Goal: Task Accomplishment & Management: Use online tool/utility

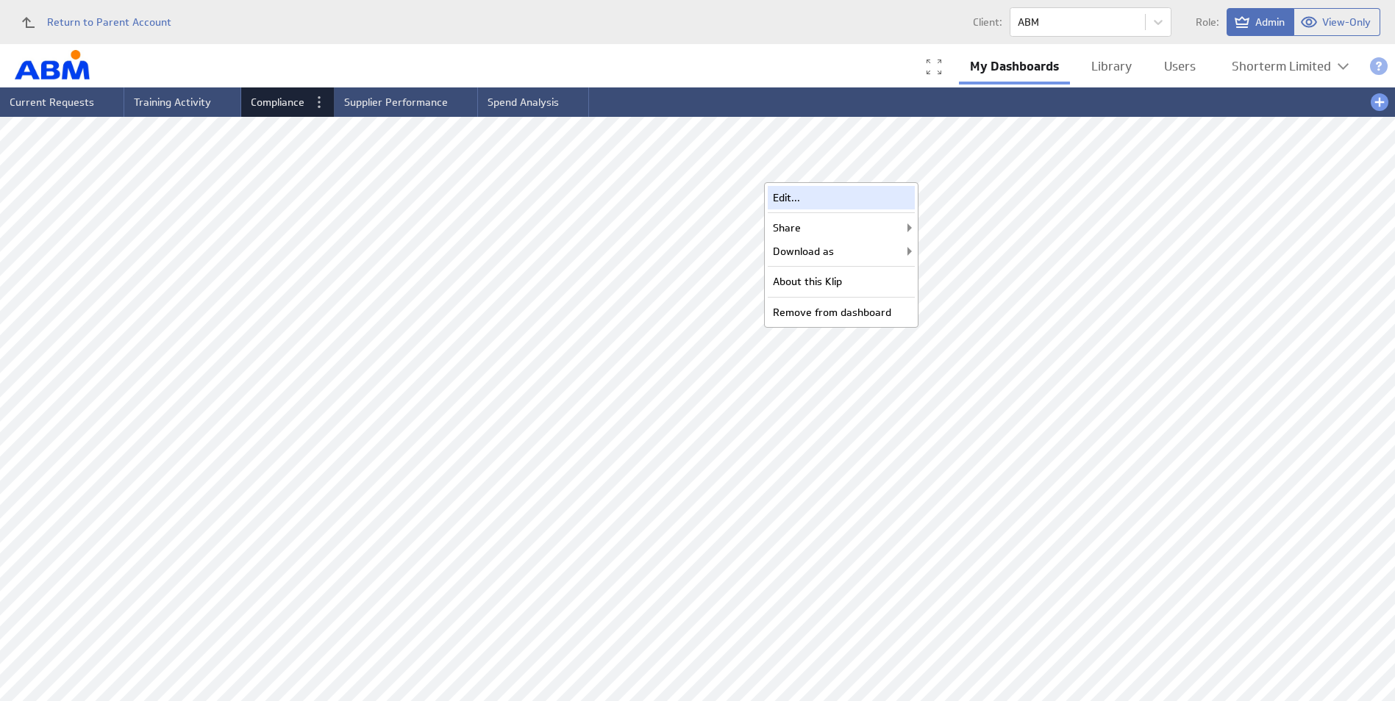
click at [826, 199] on div "Edit..." at bounding box center [841, 198] width 147 height 24
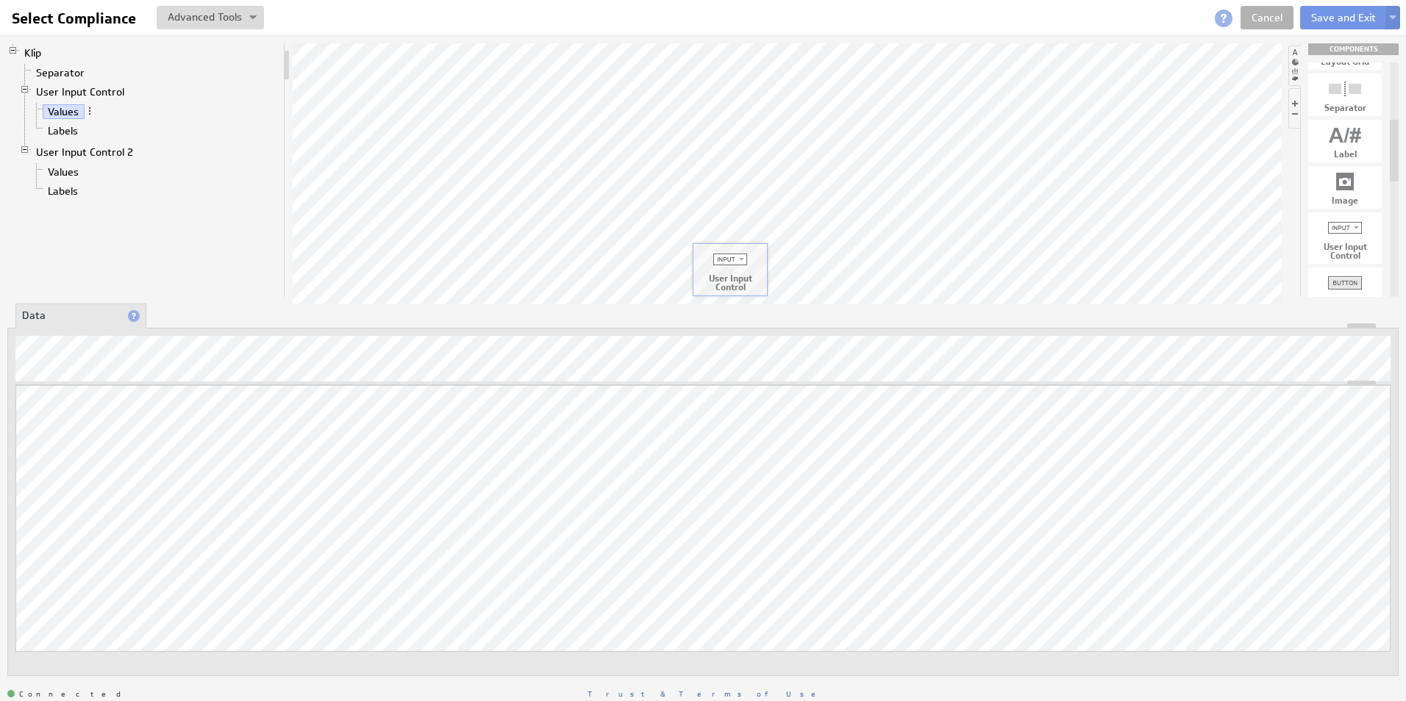
drag, startPoint x: 1340, startPoint y: 229, endPoint x: 725, endPoint y: 260, distance: 616.1
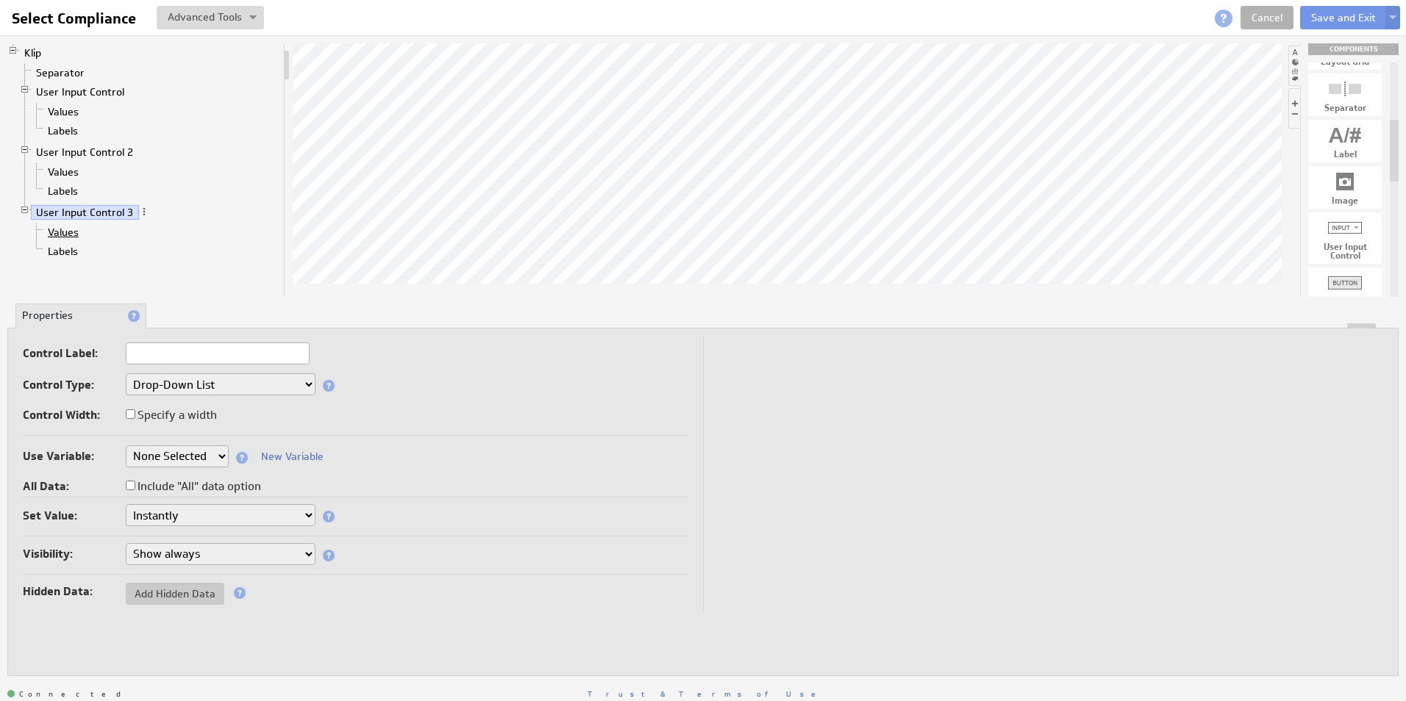
click at [57, 231] on link "Values" at bounding box center [64, 232] width 42 height 15
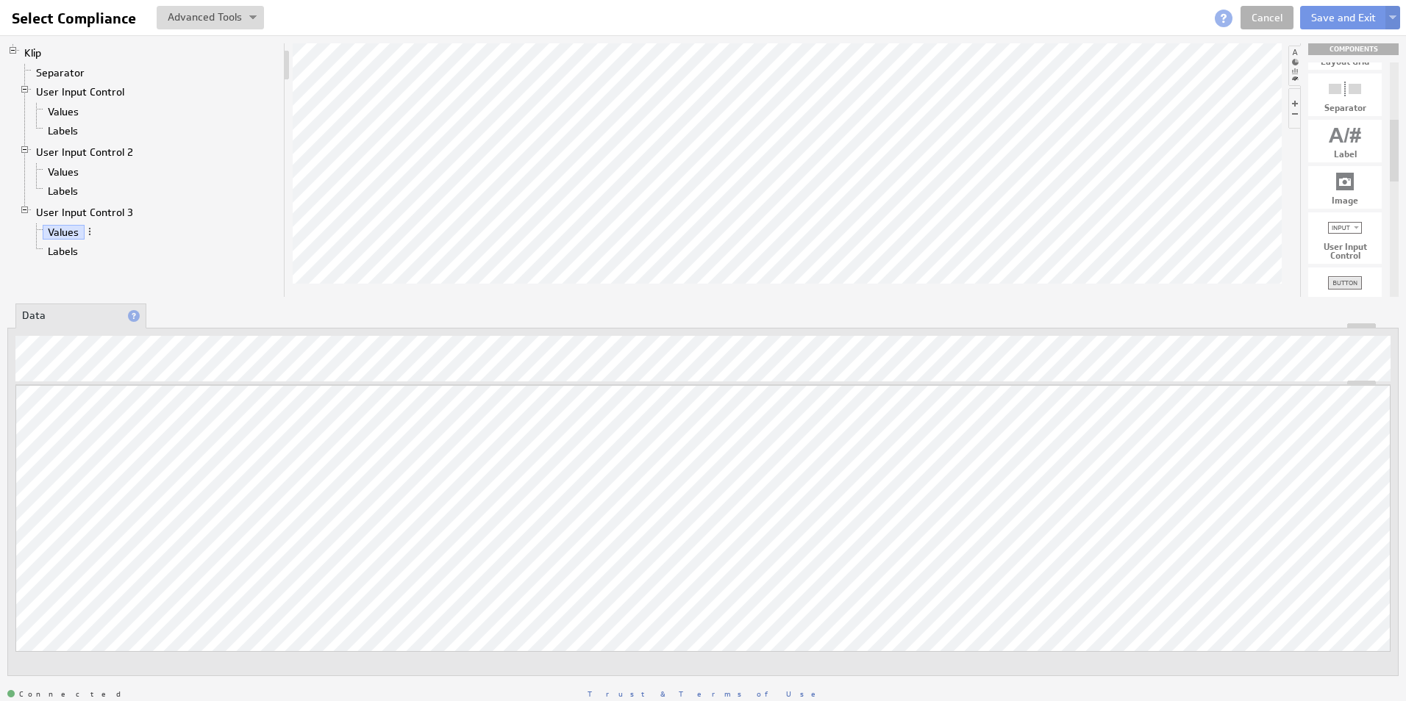
click at [202, 275] on div "Klip Separator User Input Control Values Labels User Input Control 2 Values Lab…" at bounding box center [146, 170] width 278 height 254
click at [68, 253] on link "Labels" at bounding box center [63, 251] width 41 height 15
click at [182, 284] on div "Klip Separator User Input Control Values Labels User Input Control 2 Values Lab…" at bounding box center [146, 170] width 278 height 254
click at [82, 213] on link "User Input Control 3" at bounding box center [85, 212] width 108 height 15
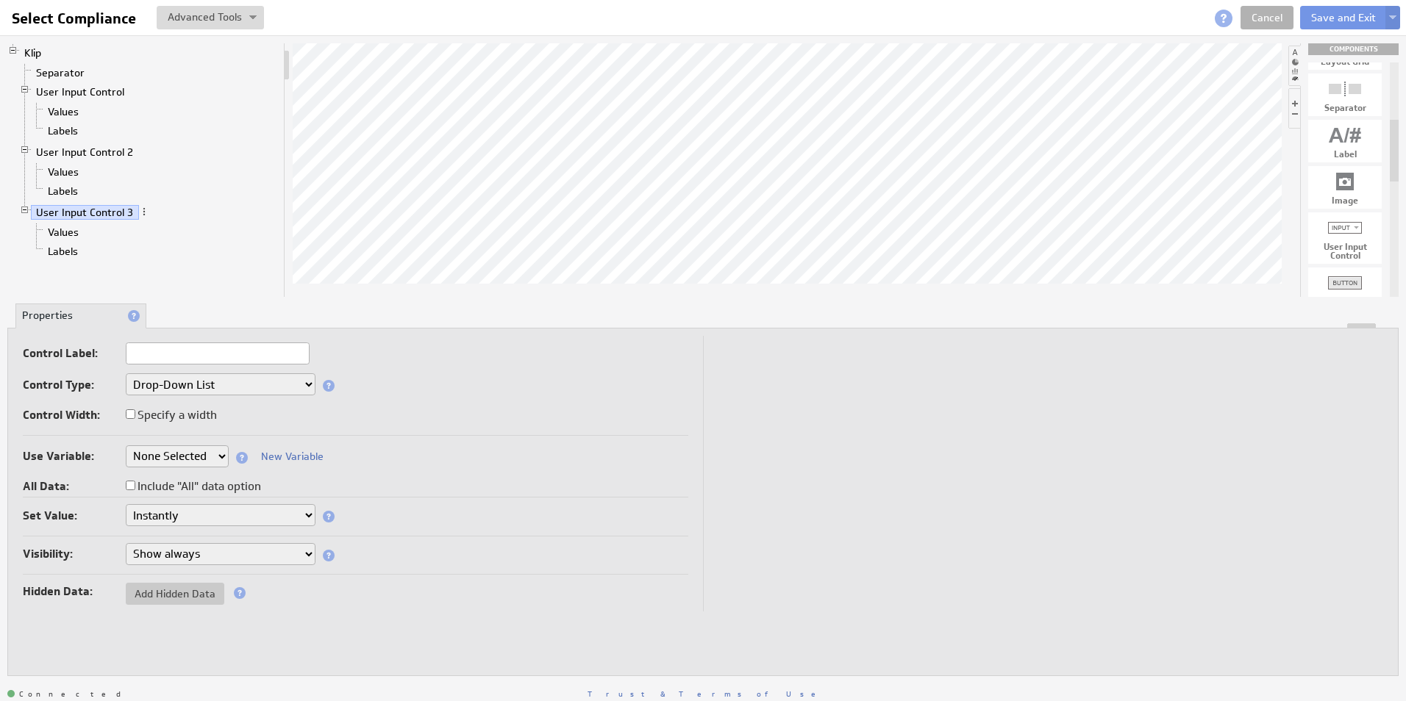
click at [144, 356] on input "text" at bounding box center [218, 354] width 184 height 22
click at [134, 351] on input ""All / Expired Only"" at bounding box center [218, 354] width 184 height 22
click at [227, 355] on input "All / Expired Only"" at bounding box center [218, 354] width 184 height 22
drag, startPoint x: 205, startPoint y: 354, endPoint x: 190, endPoint y: 355, distance: 14.7
click at [190, 355] on input "All / Expired Only" at bounding box center [218, 354] width 184 height 22
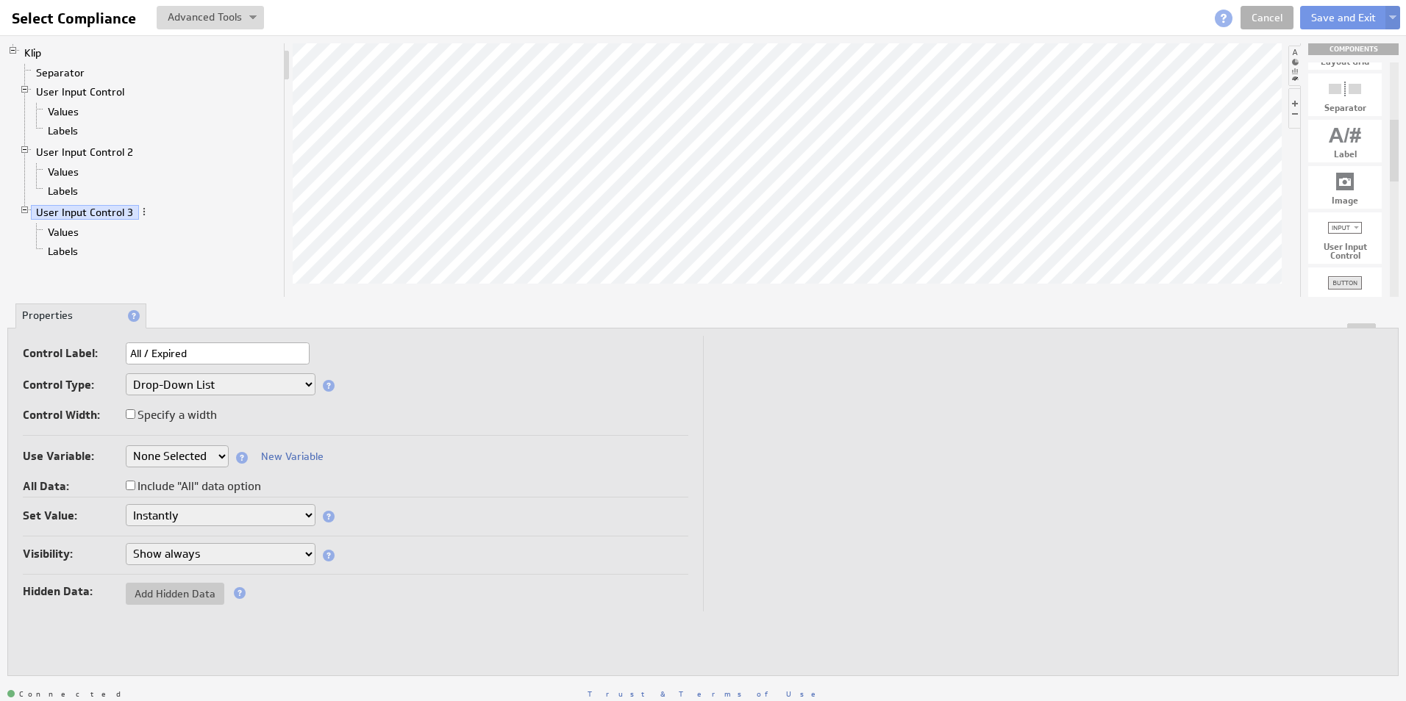
click at [145, 349] on input "All / Expired" at bounding box center [218, 354] width 184 height 22
drag, startPoint x: 154, startPoint y: 354, endPoint x: 171, endPoint y: 357, distance: 16.6
click at [156, 354] on input "All / Expired" at bounding box center [218, 354] width 184 height 22
type input "All / Expired"
click at [511, 409] on div "Control Width: Specify a width" at bounding box center [355, 417] width 665 height 24
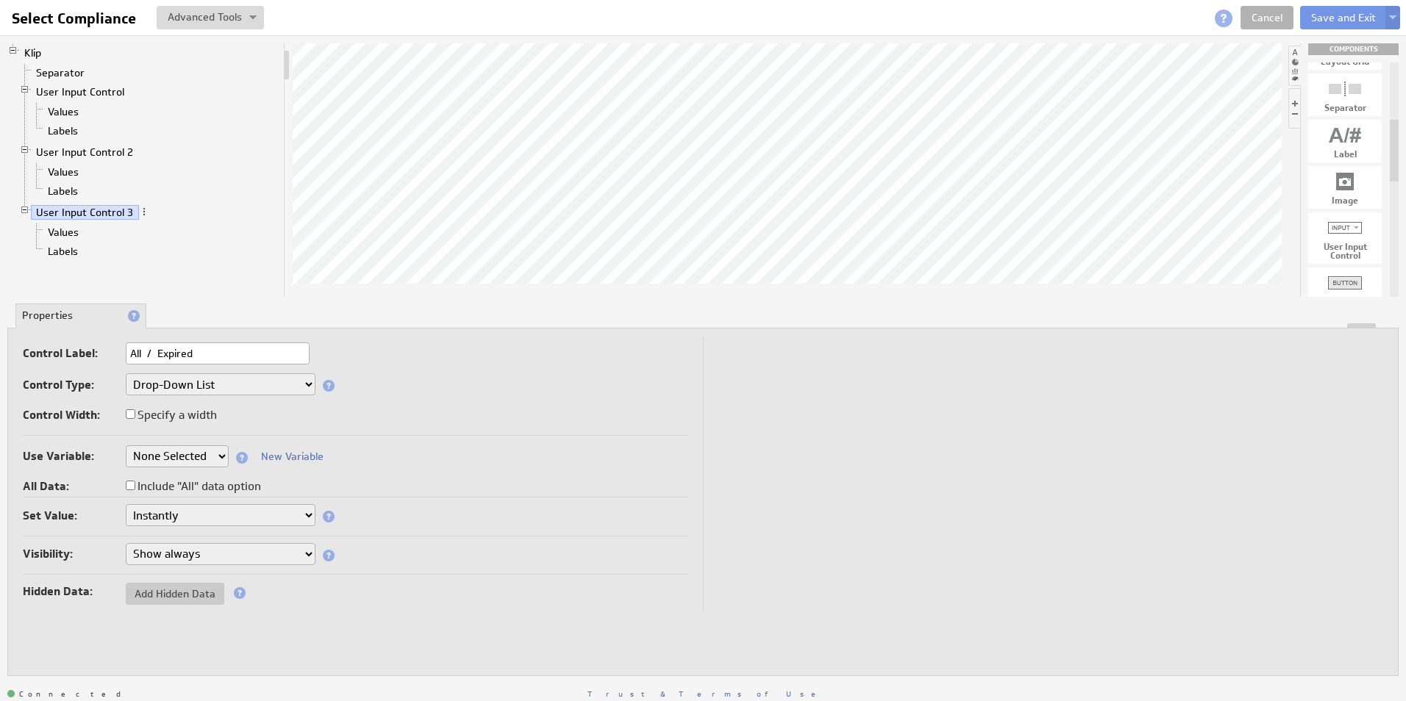
click at [178, 485] on label "Include "All" data option" at bounding box center [193, 486] width 135 height 21
click at [135, 485] on input "Include "All" data option" at bounding box center [131, 486] width 10 height 10
checkbox input "true"
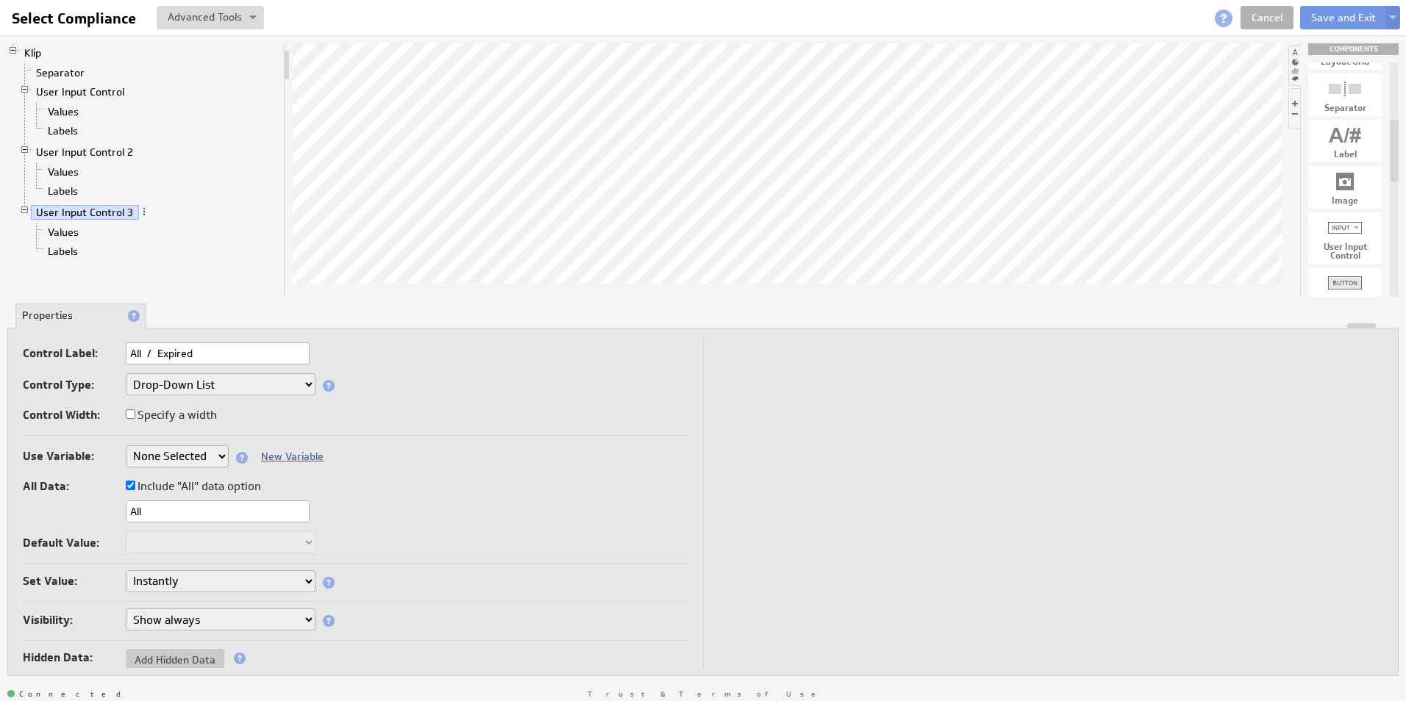
click at [296, 451] on link "New Variable" at bounding box center [292, 456] width 62 height 13
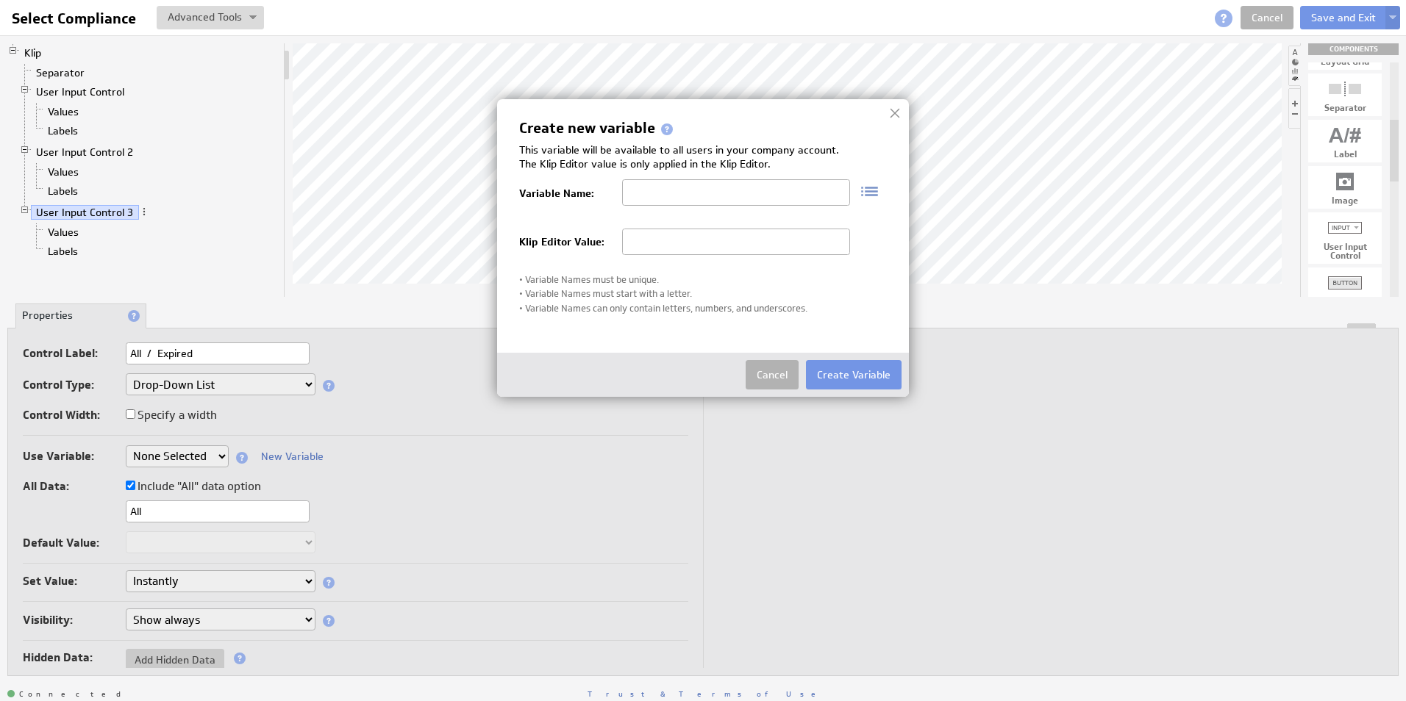
click at [660, 189] on input "text" at bounding box center [736, 192] width 228 height 26
type input "A"
type input "ComplianceExpired"
click at [859, 371] on button "Create Variable" at bounding box center [854, 374] width 96 height 29
select select "ComplianceExpired"
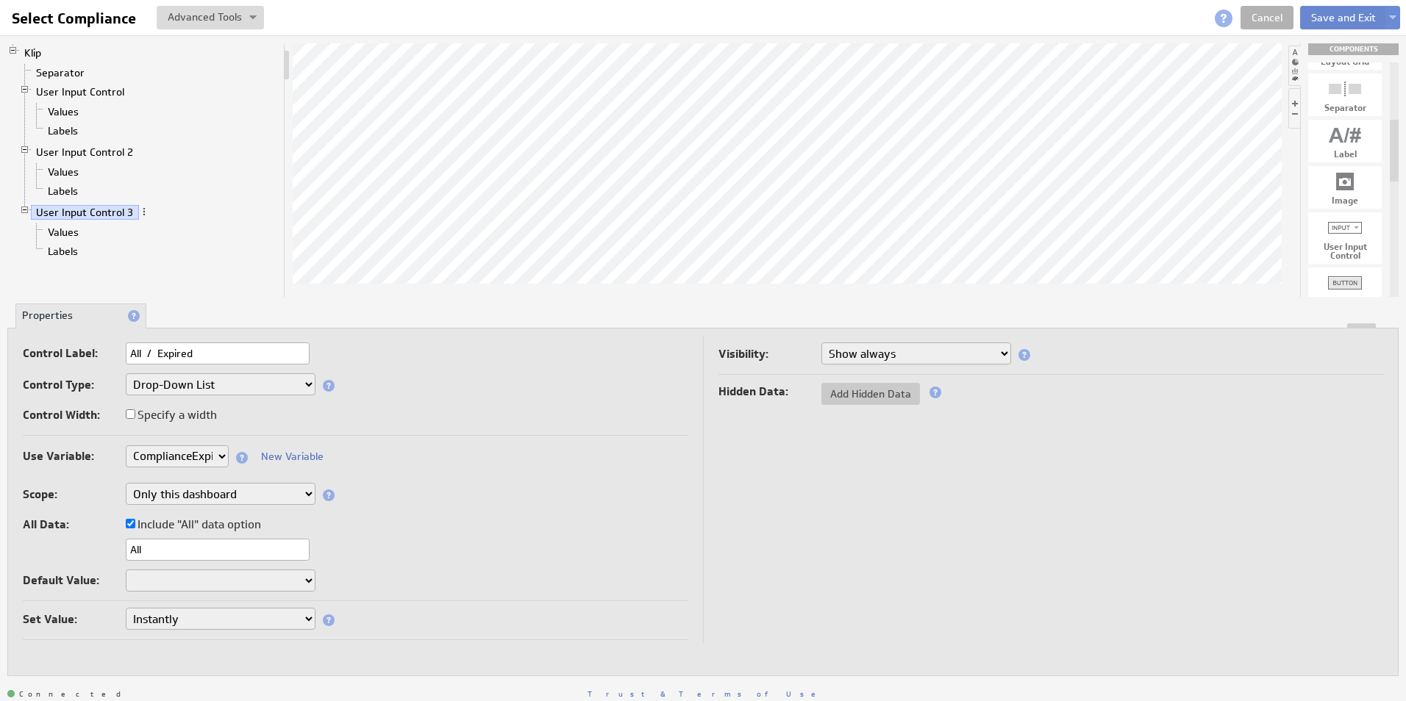
click at [1364, 18] on button "Save and Exit" at bounding box center [1343, 18] width 87 height 24
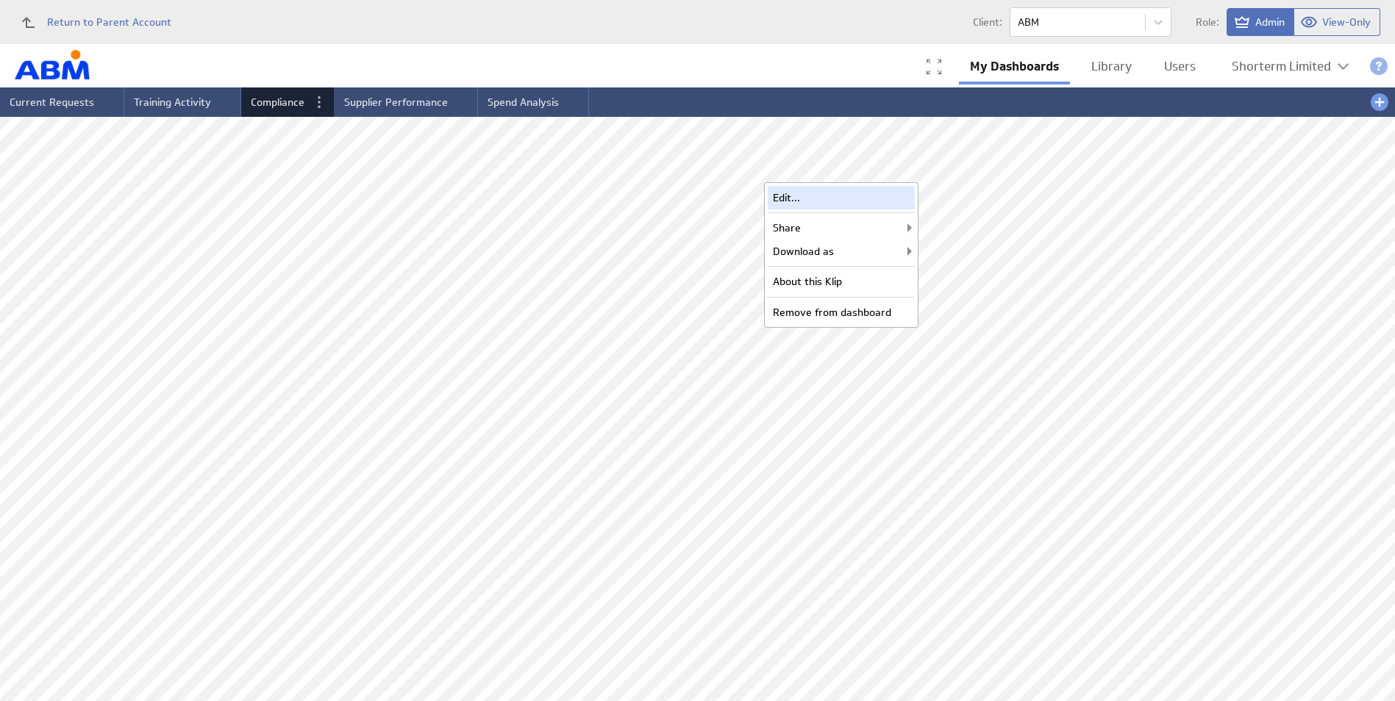
click at [886, 204] on div "Edit..." at bounding box center [841, 198] width 147 height 24
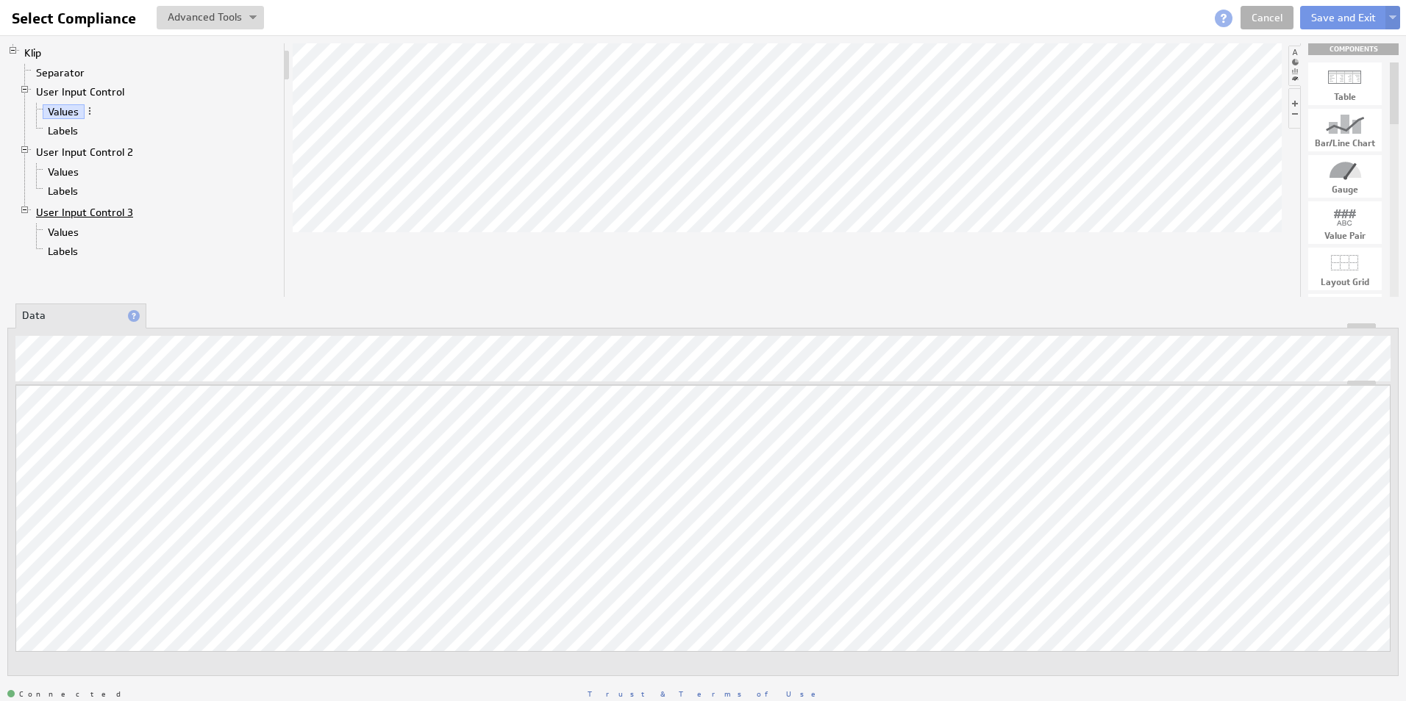
click at [68, 210] on link "User Input Control 3" at bounding box center [85, 212] width 108 height 15
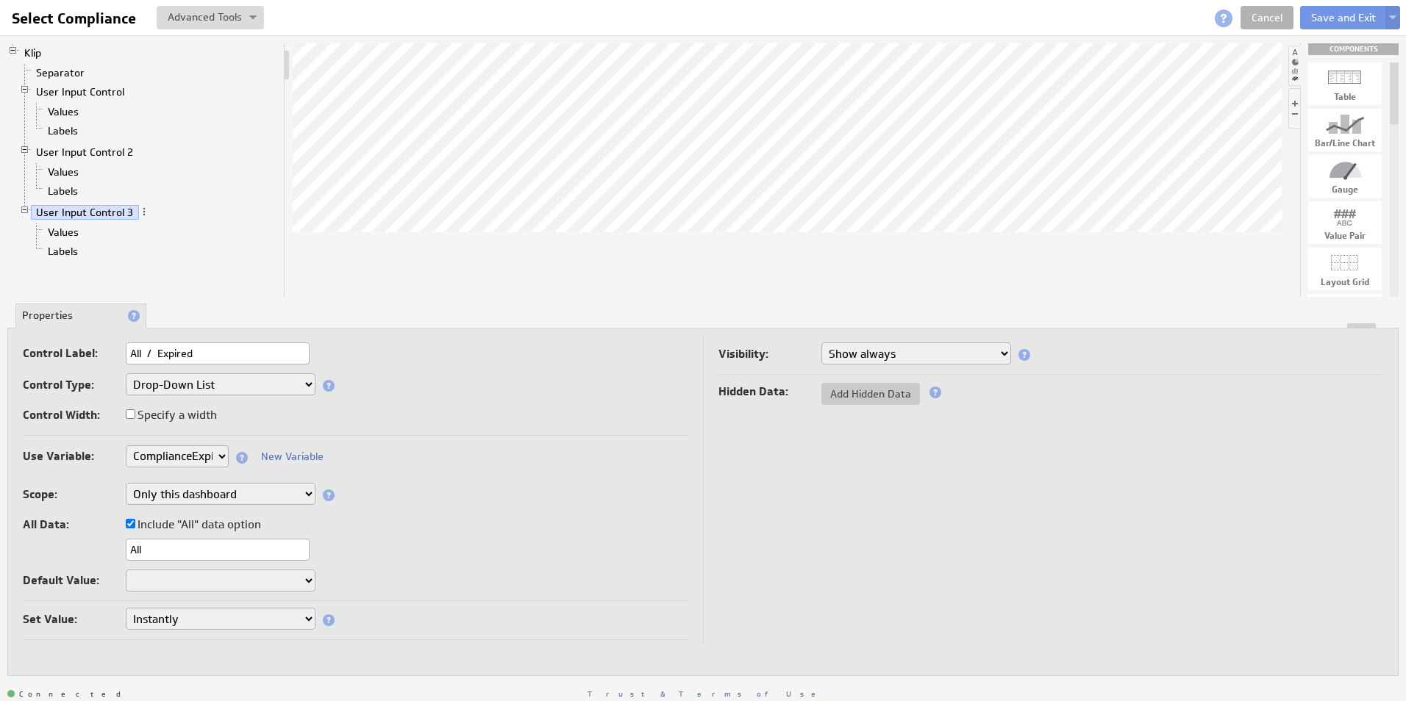
click at [152, 353] on input "All / Expired" at bounding box center [218, 354] width 184 height 22
click at [150, 352] on input "All or Expired" at bounding box center [218, 354] width 184 height 22
type input "All or Expired"
click at [254, 300] on div "Klip Separator User Input Control Values Labels User Input Control 2 Values Lab…" at bounding box center [703, 359] width 1406 height 648
click at [1341, 17] on button "Save and Exit" at bounding box center [1343, 18] width 87 height 24
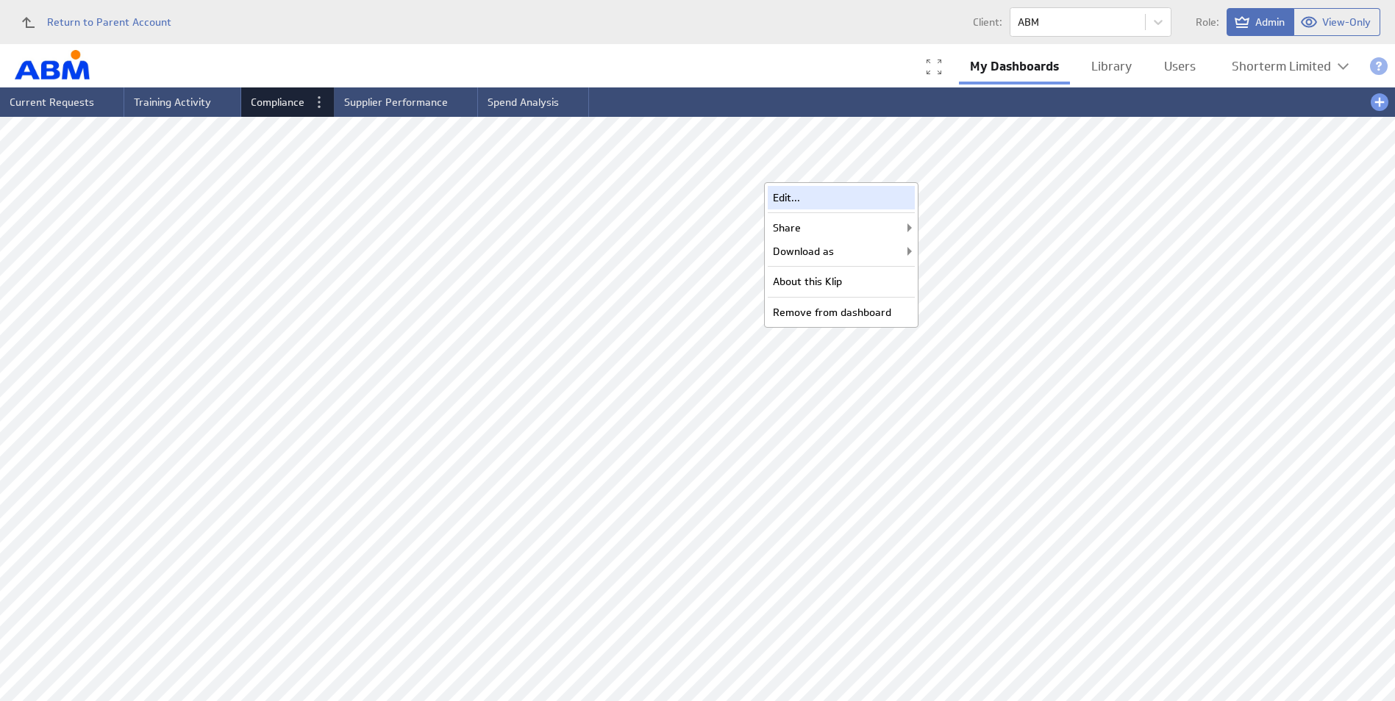
click at [792, 193] on div "Edit..." at bounding box center [841, 198] width 147 height 24
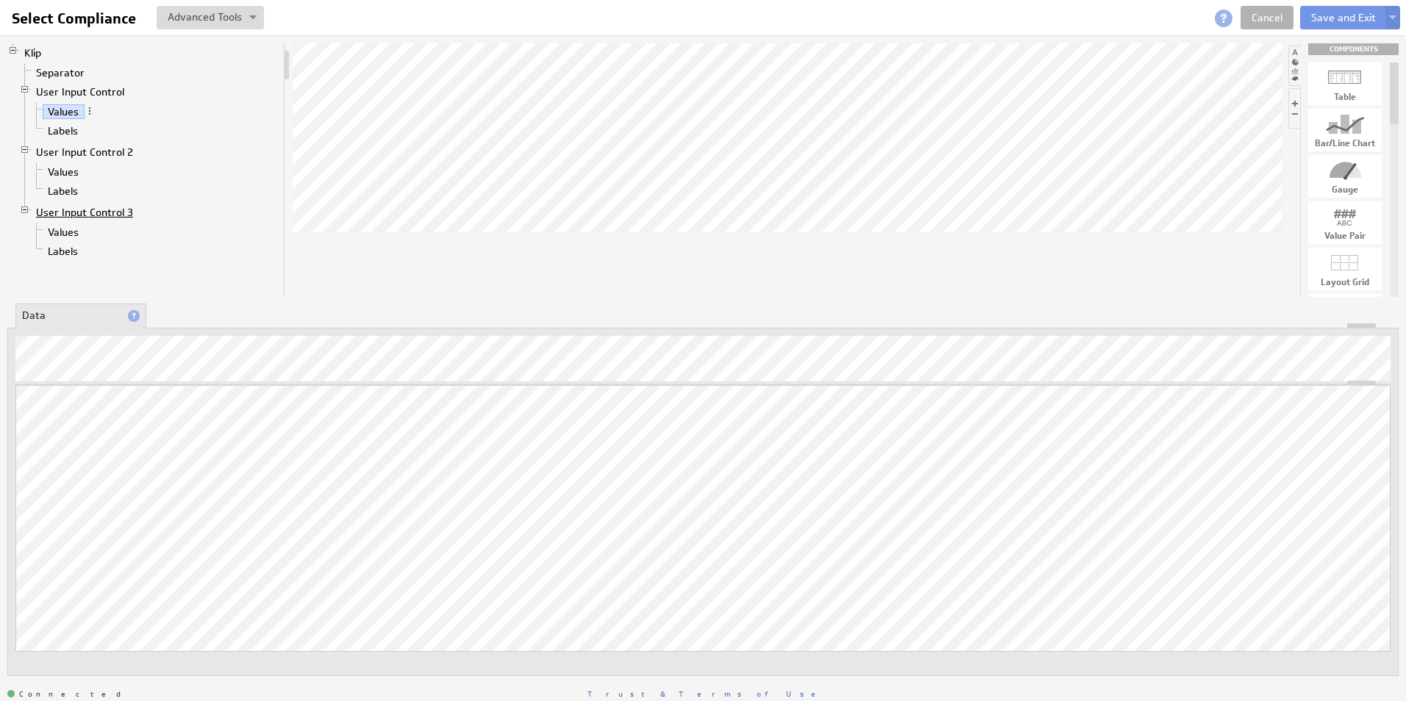
click at [65, 217] on link "User Input Control 3" at bounding box center [85, 212] width 108 height 15
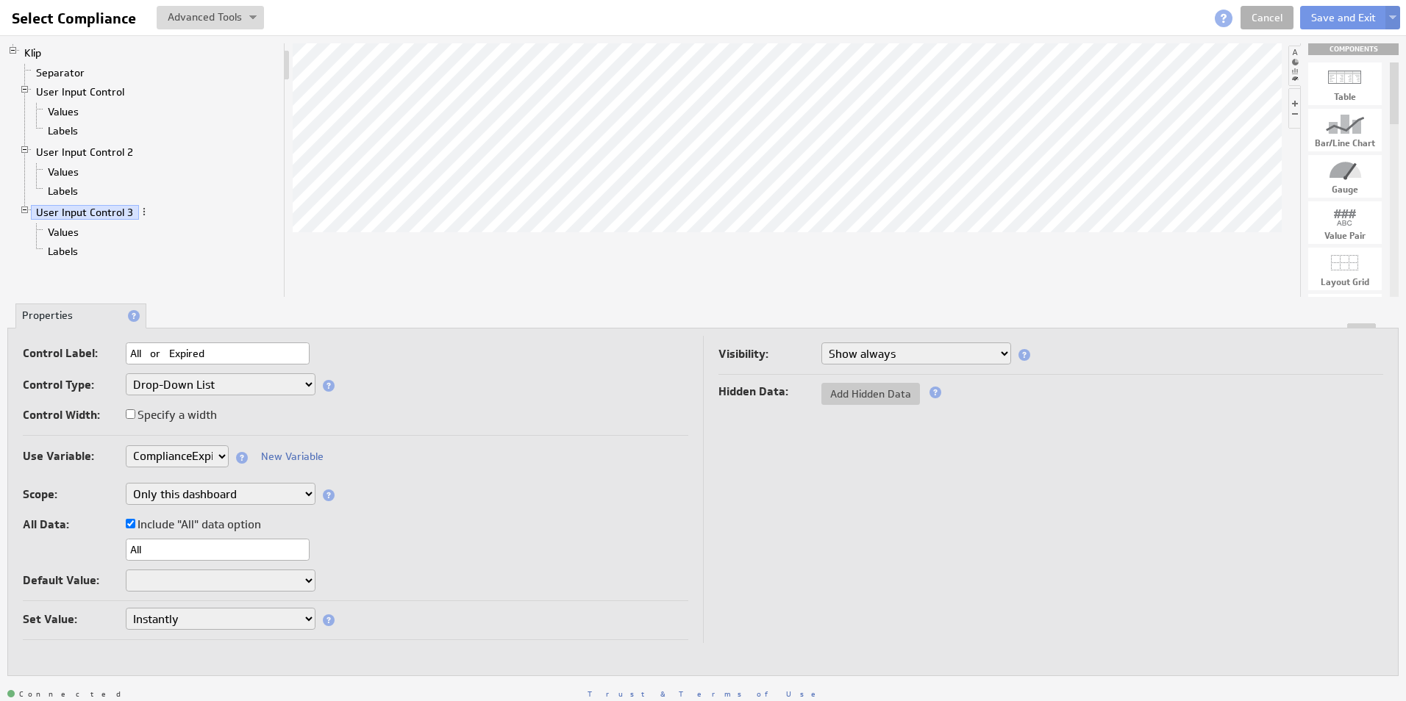
click at [166, 356] on input "All or Expired" at bounding box center [218, 354] width 184 height 22
click at [169, 351] on input "All or Expired" at bounding box center [218, 354] width 184 height 22
click at [195, 353] on input "All/Expired" at bounding box center [218, 354] width 184 height 22
type input "All/Expired Only"
click at [1360, 11] on button "Save and Exit" at bounding box center [1343, 18] width 87 height 24
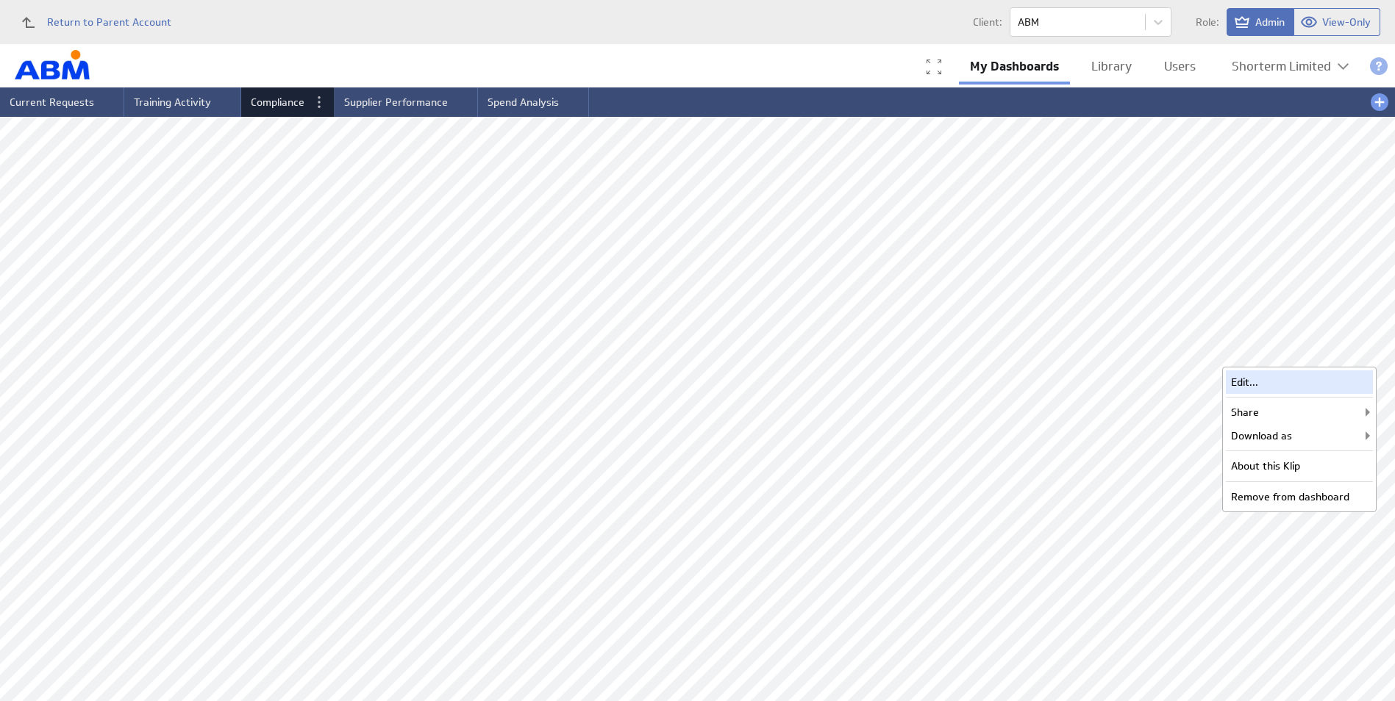
click at [1272, 381] on div "Edit..." at bounding box center [1299, 383] width 147 height 24
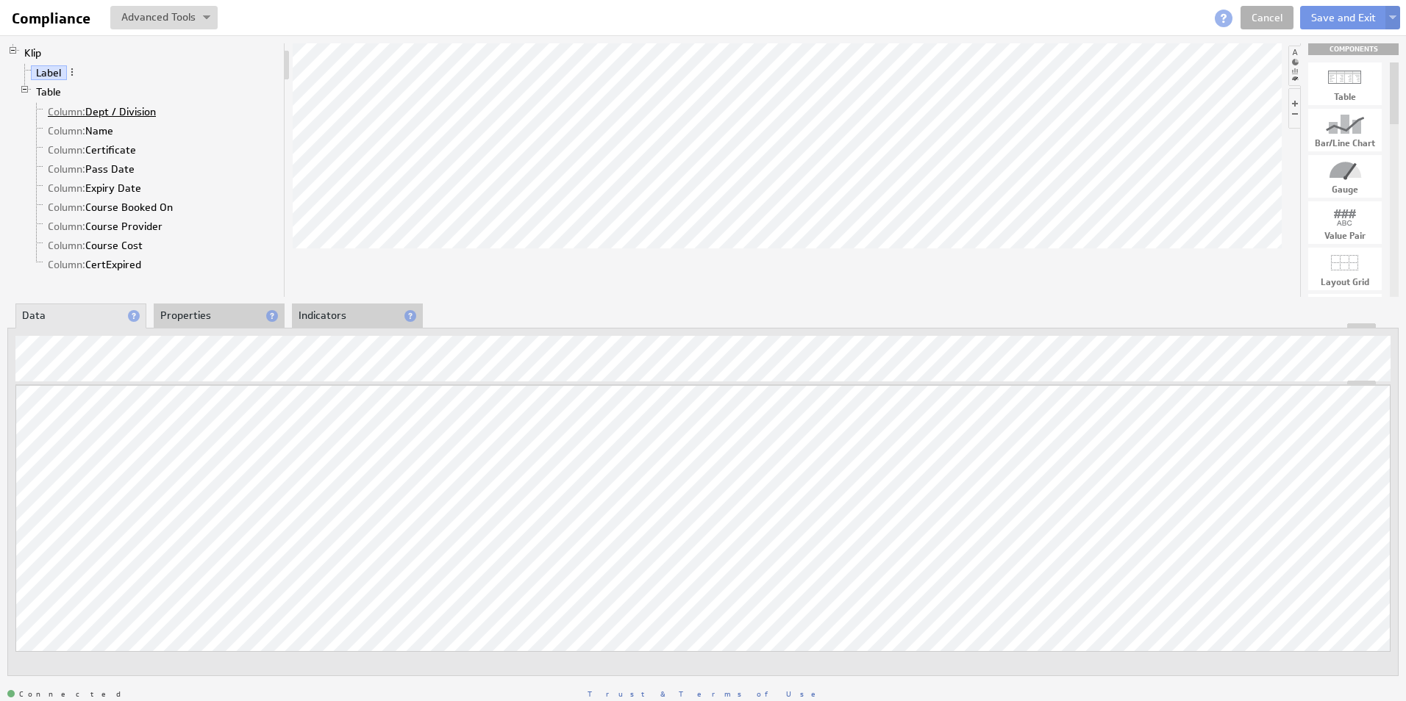
click at [126, 111] on link "Column: Dept / Division" at bounding box center [102, 111] width 119 height 15
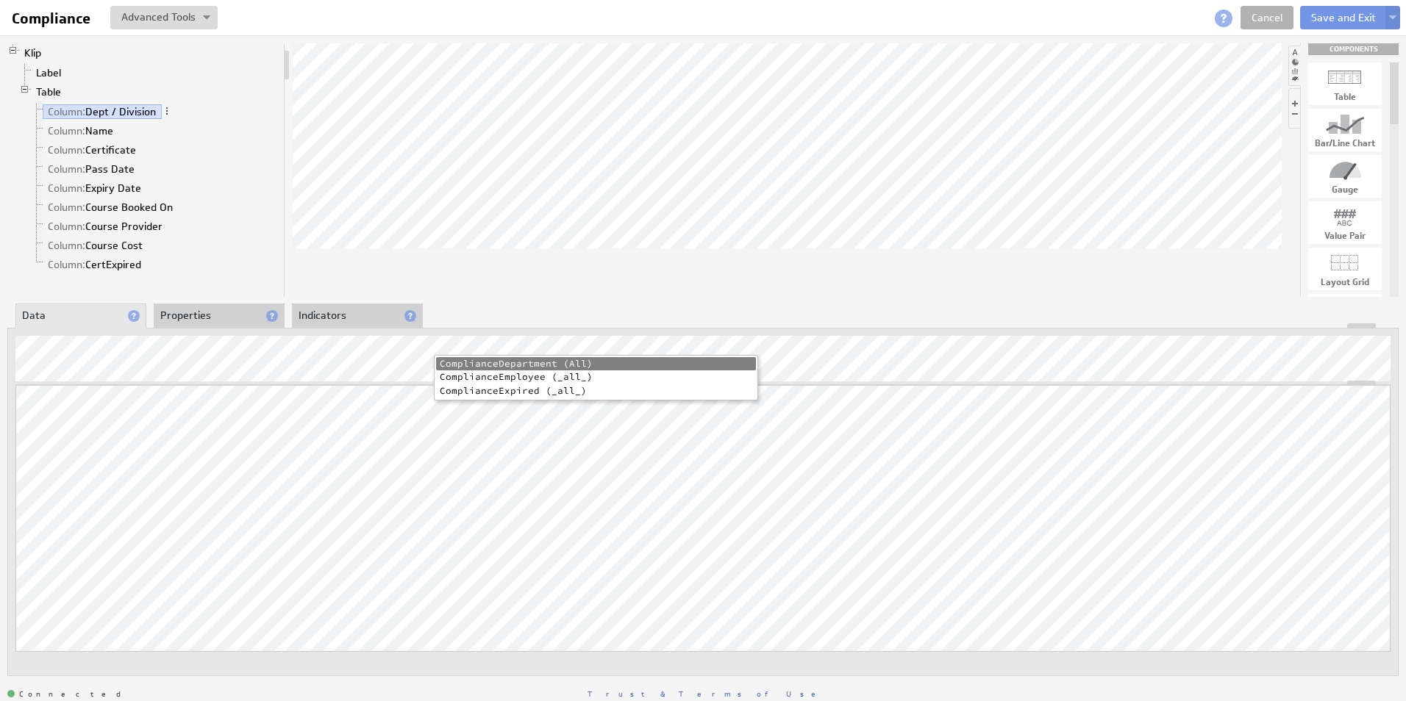
click at [470, 390] on li "ComplianceExpired (_all_)" at bounding box center [596, 392] width 320 height 14
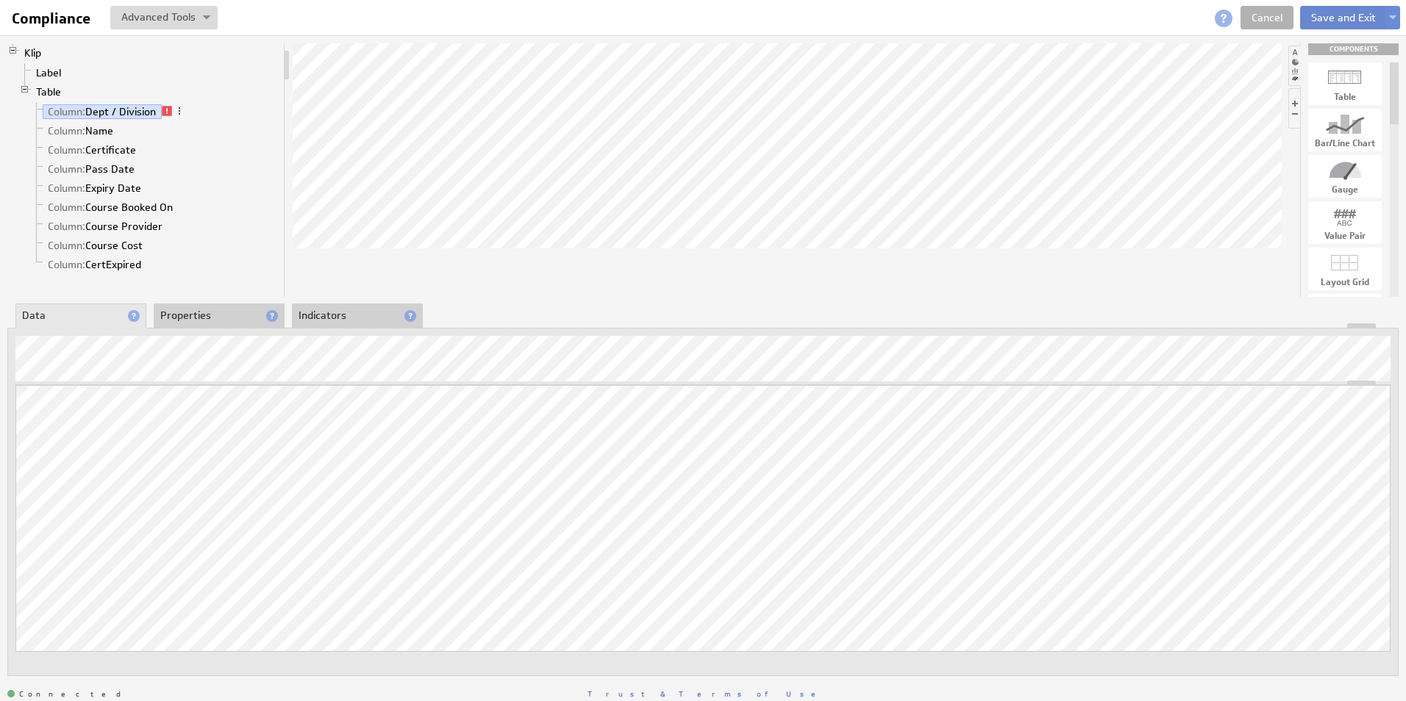
click at [1324, 12] on button "Save and Exit" at bounding box center [1343, 18] width 87 height 24
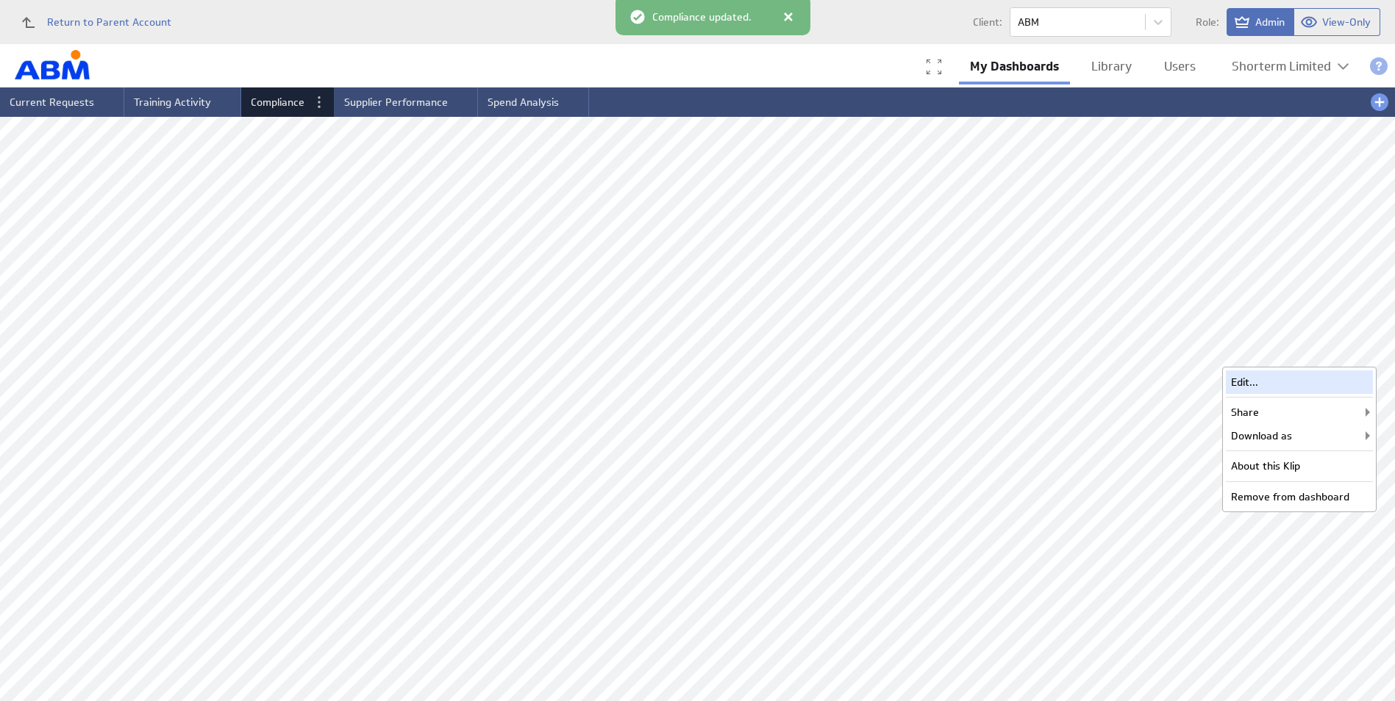
click at [1235, 384] on div "Edit..." at bounding box center [1299, 383] width 147 height 24
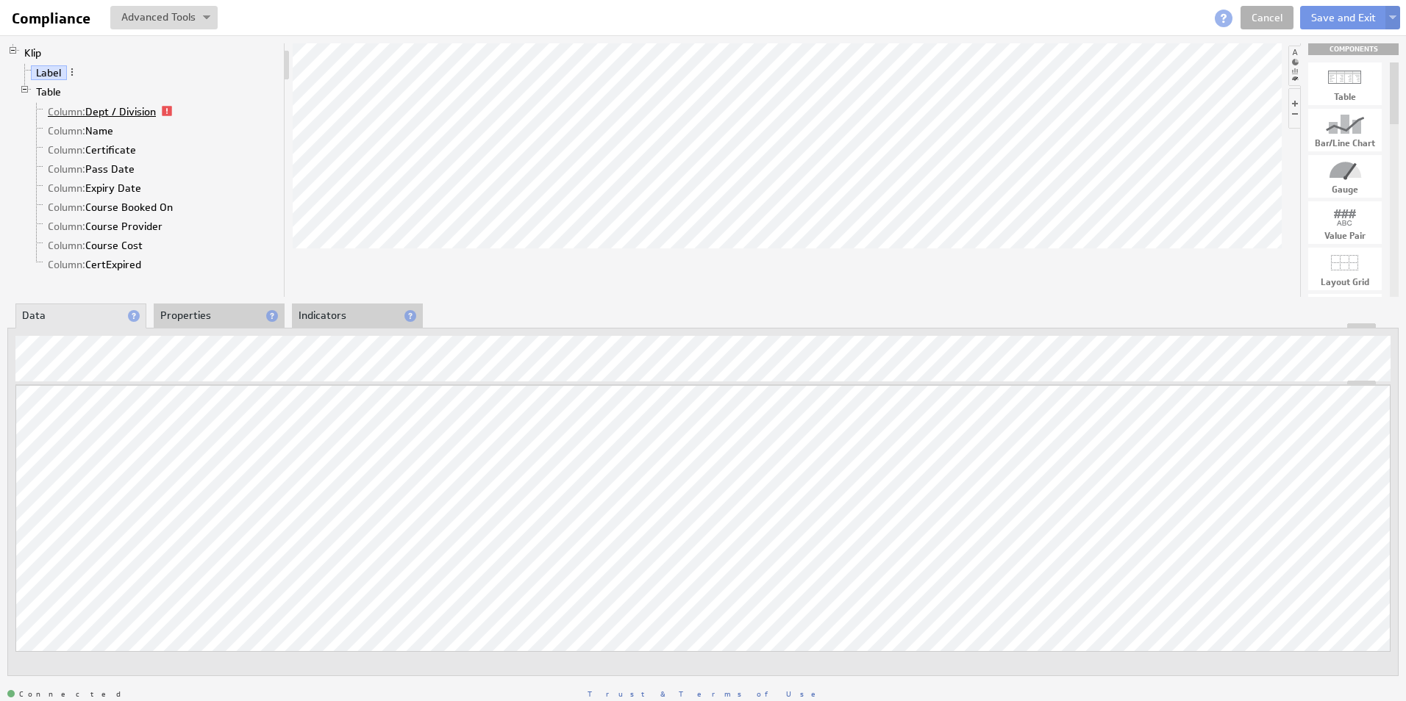
click at [132, 112] on link "Column: Dept / Division" at bounding box center [102, 111] width 119 height 15
click at [661, 423] on div "Updating... Select a Function ARRAY DATE SELECT SLICE SUM Data Manipulation Log…" at bounding box center [702, 539] width 1375 height 309
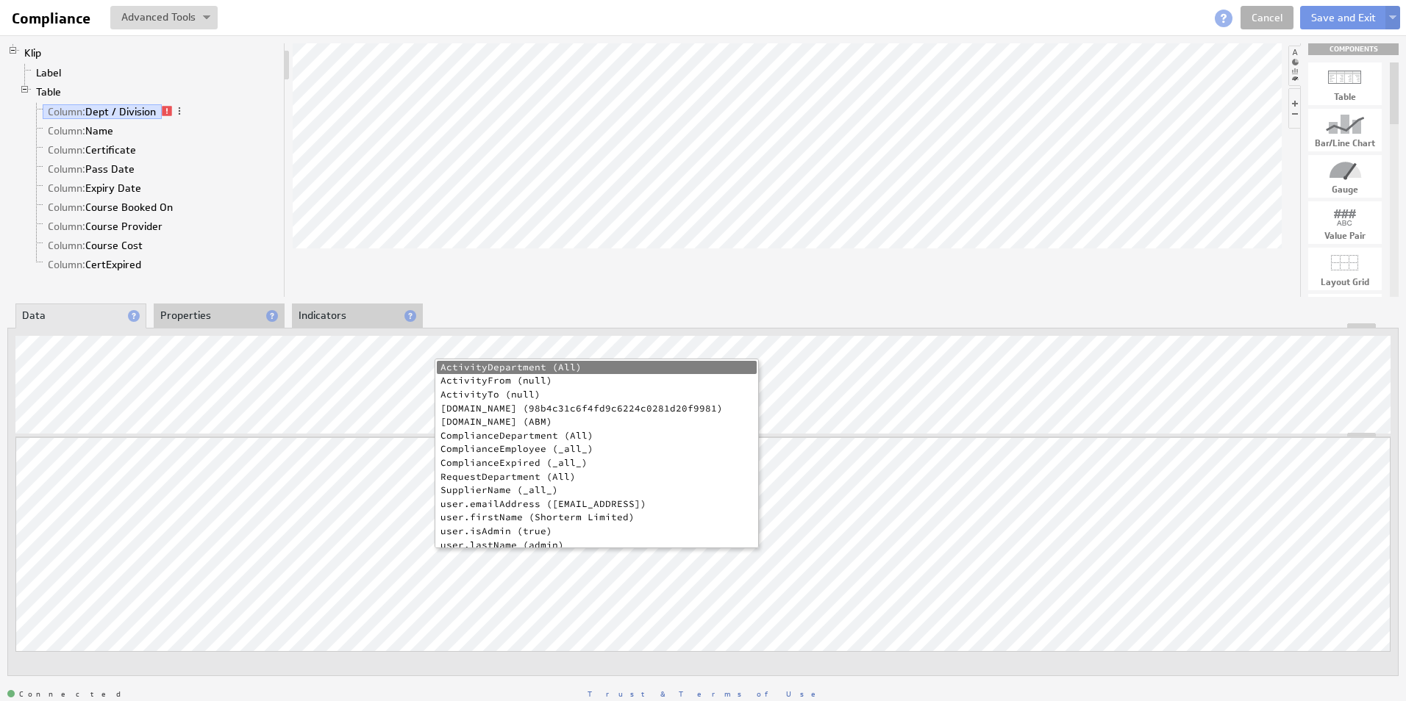
click at [506, 458] on li "ComplianceExpired (_all_)" at bounding box center [597, 464] width 320 height 14
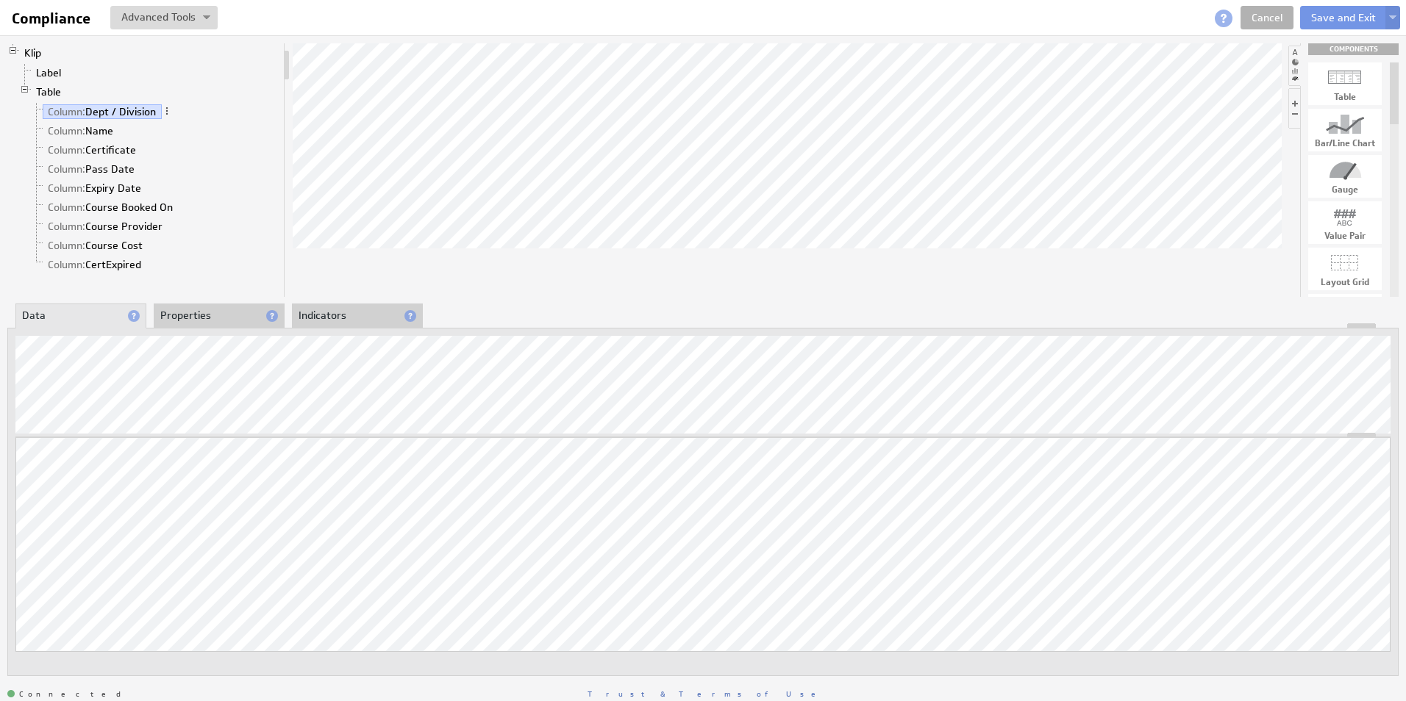
click at [211, 134] on li "Column: Name" at bounding box center [154, 130] width 247 height 19
click at [1351, 18] on button "Save and Exit" at bounding box center [1343, 18] width 87 height 24
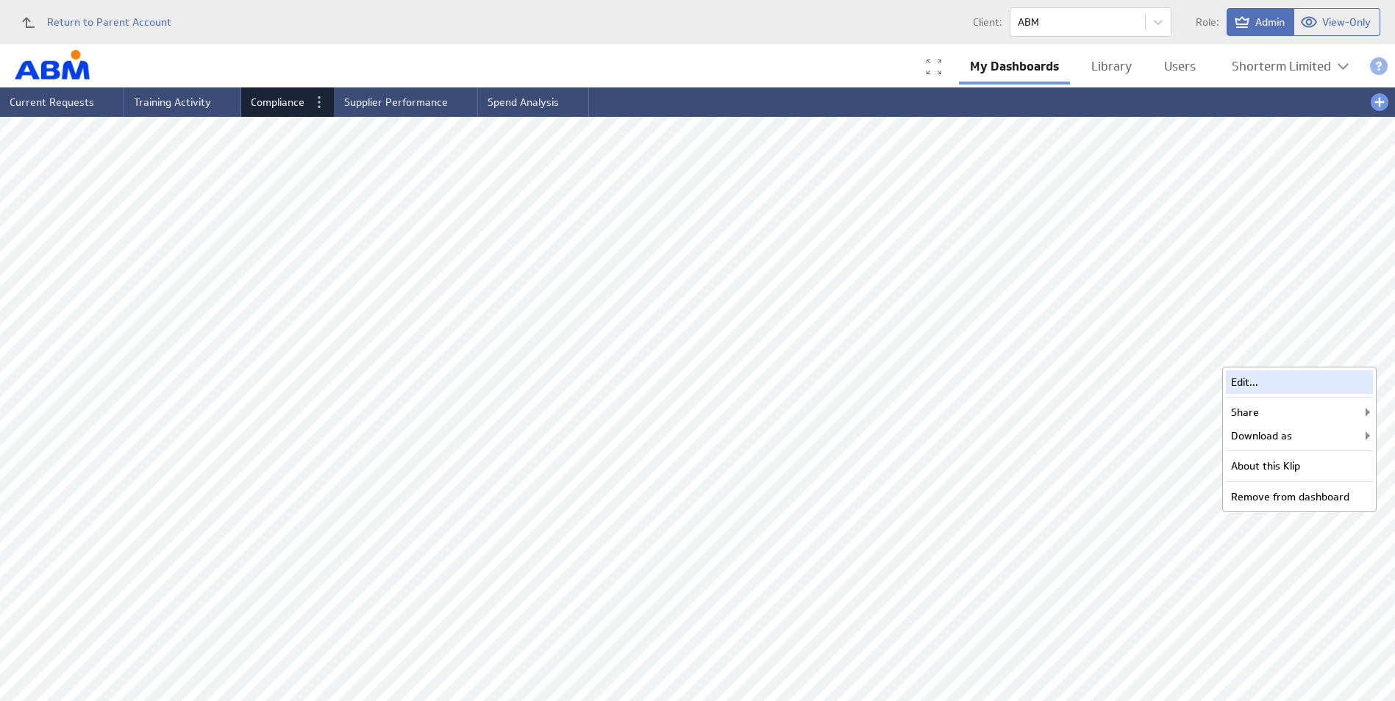
click at [1286, 379] on div "Edit..." at bounding box center [1299, 383] width 147 height 24
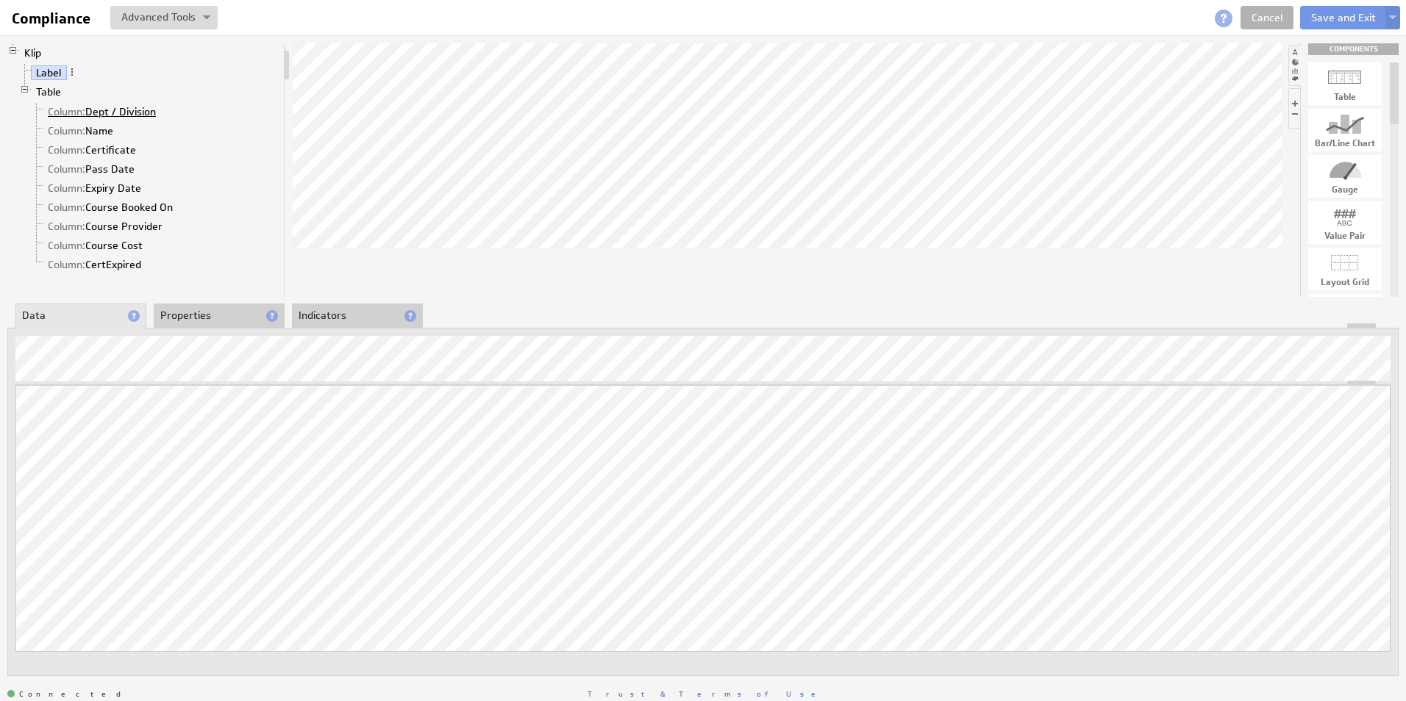
click at [114, 114] on link "Column: Dept / Division" at bounding box center [102, 111] width 119 height 15
click at [666, 372] on div at bounding box center [702, 376] width 1375 height 17
click at [643, 372] on div at bounding box center [702, 376] width 1375 height 17
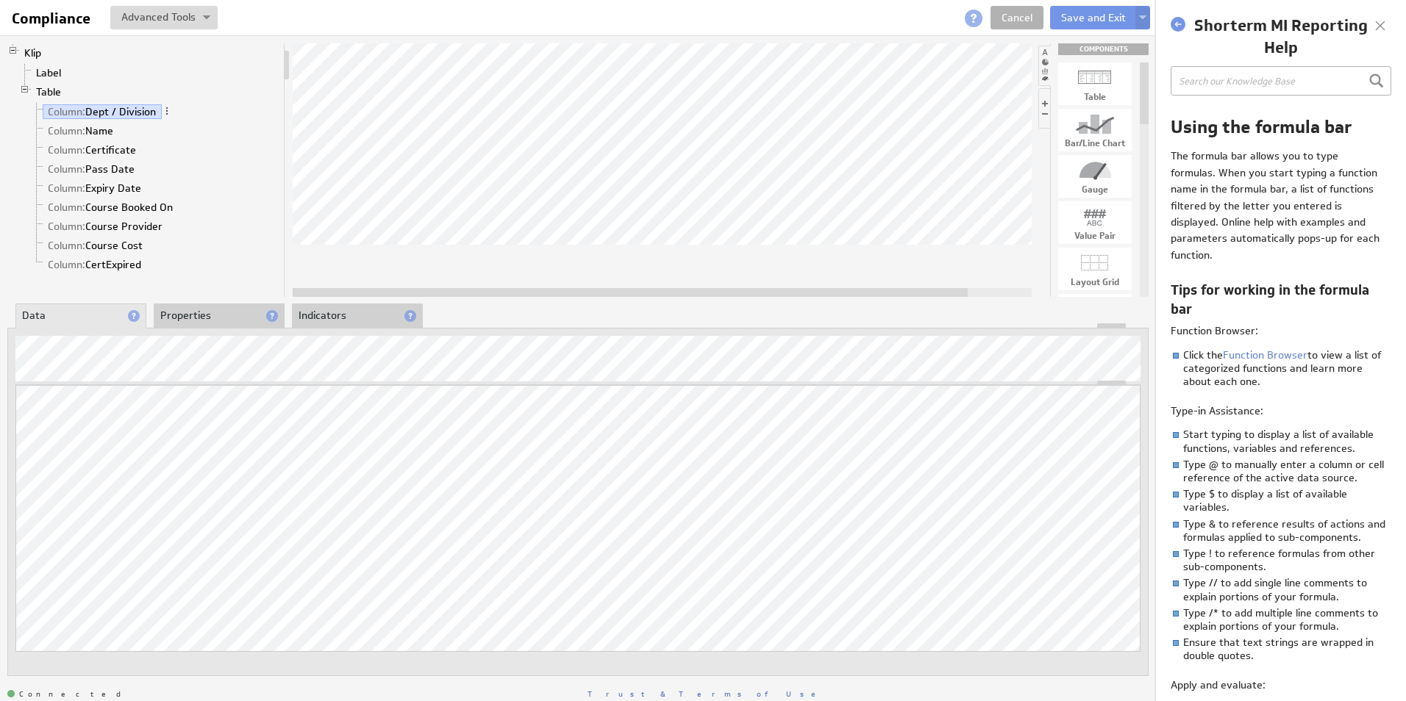
click at [1246, 71] on input "text" at bounding box center [1280, 80] width 221 height 29
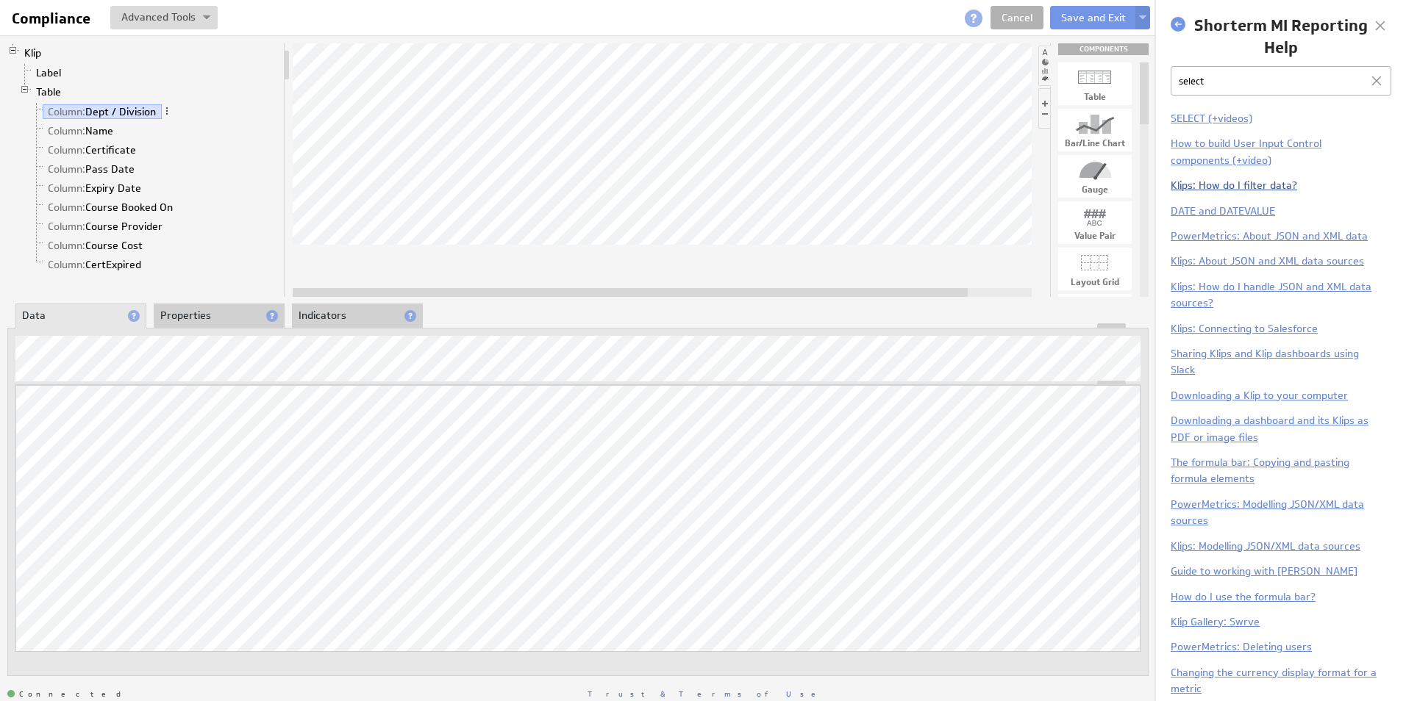
click at [1231, 182] on link "Klips: How do I filter data?" at bounding box center [1233, 185] width 126 height 13
click at [1259, 86] on input "select" at bounding box center [1280, 80] width 221 height 29
type input "select multiple parameters"
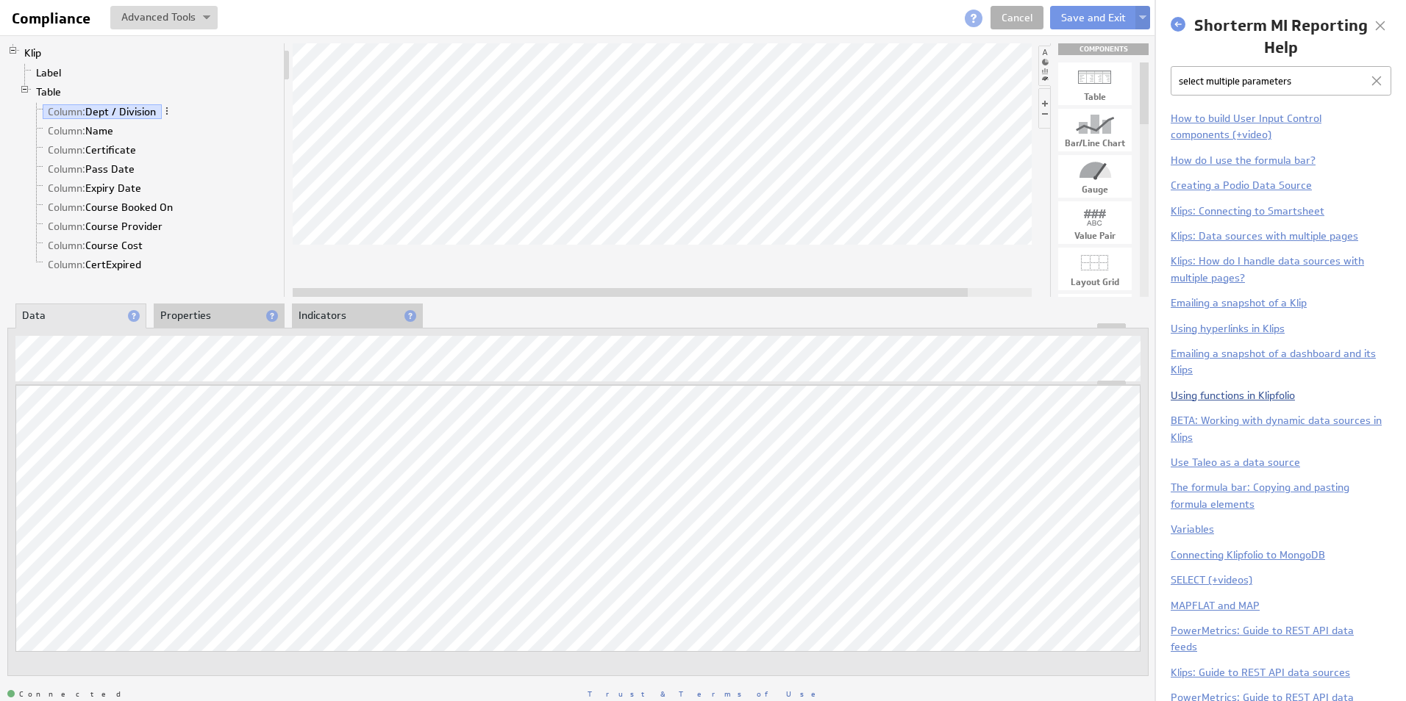
click at [1209, 397] on link "Using functions in Klipfolio" at bounding box center [1232, 395] width 124 height 13
click at [704, 320] on div "About Data Properties Layout Drill Down Indicators" at bounding box center [577, 316] width 1141 height 24
click at [1090, 14] on button "Save and Exit" at bounding box center [1093, 18] width 87 height 24
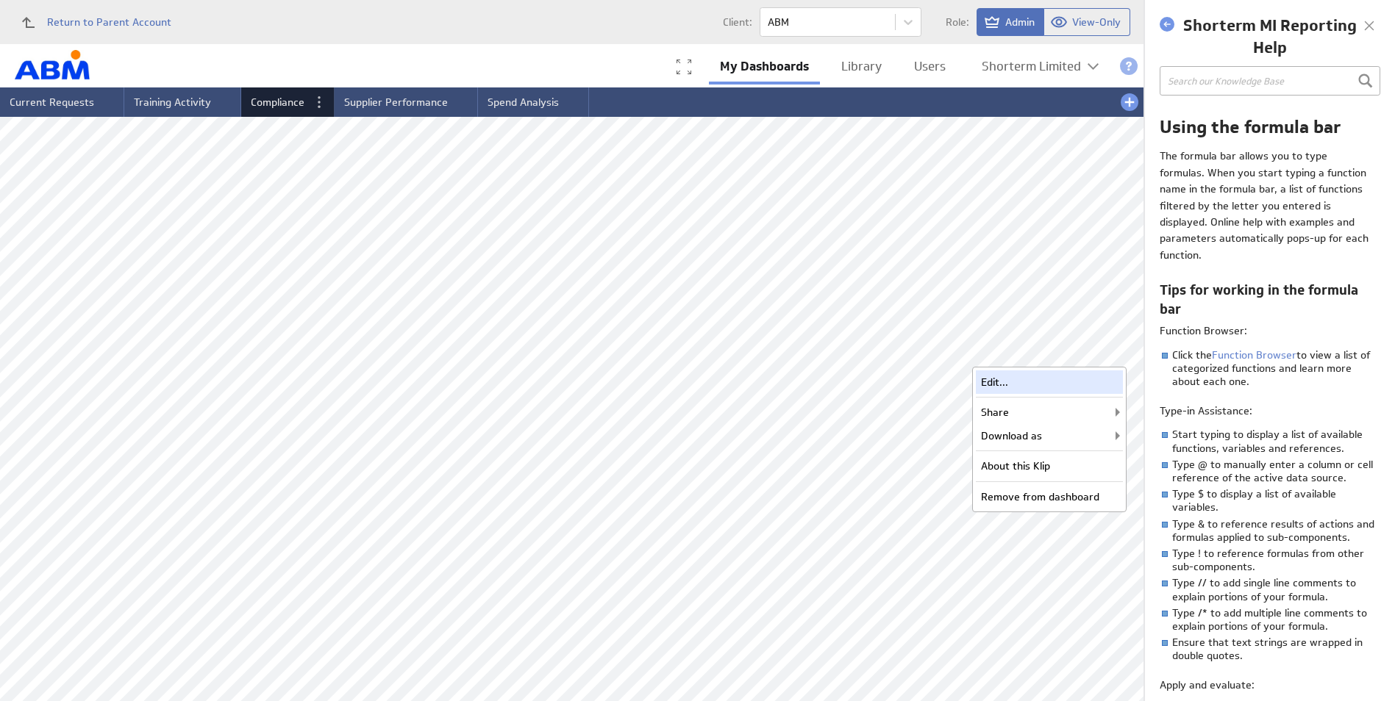
click at [1044, 379] on div "Edit..." at bounding box center [1049, 383] width 147 height 24
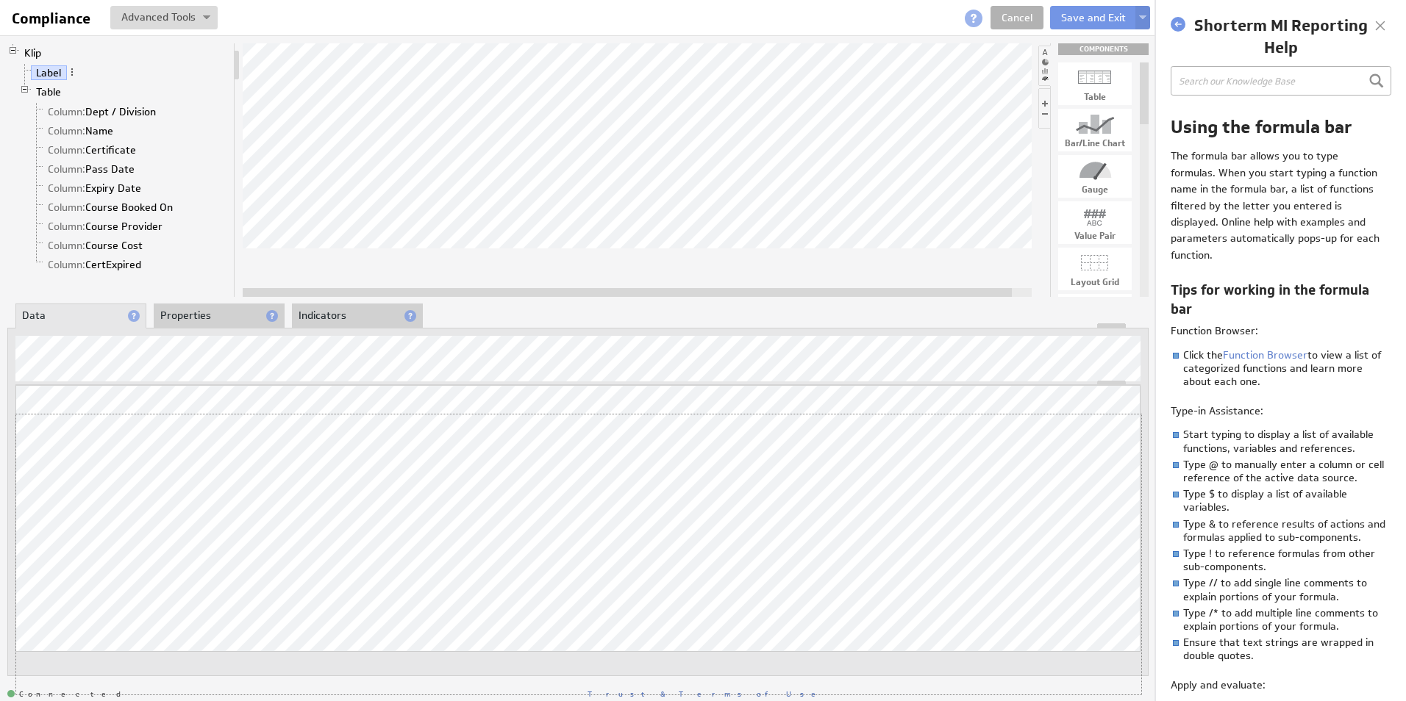
click at [709, 407] on div "Updating... Select a Function ARRAY DATE SELECT SLICE SUM Data Manipulation Log…" at bounding box center [577, 539] width 1125 height 309
click at [71, 110] on span "Column:" at bounding box center [66, 111] width 37 height 13
click at [109, 134] on link "Column: Name" at bounding box center [81, 131] width 76 height 15
click at [115, 152] on link "Column: Certificate" at bounding box center [92, 150] width 99 height 15
click at [118, 168] on link "Column: Pass Date" at bounding box center [92, 169] width 98 height 15
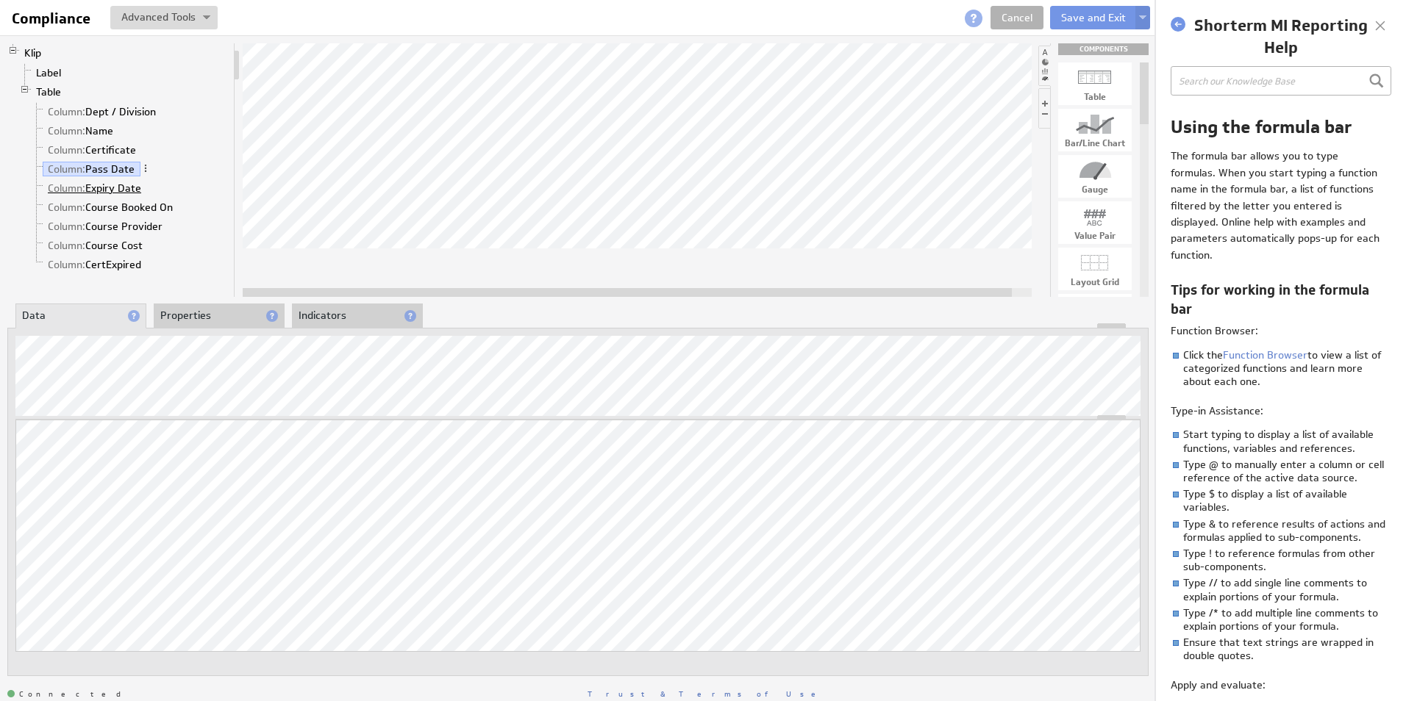
click at [93, 192] on link "Column: Expiry Date" at bounding box center [95, 188] width 104 height 15
click at [128, 210] on link "Column: Course Booked On" at bounding box center [111, 207] width 136 height 15
click at [142, 231] on link "Column: Course Provider" at bounding box center [106, 226] width 126 height 15
click at [118, 244] on link "Column: Course Cost" at bounding box center [96, 245] width 106 height 15
click at [93, 268] on link "Column: CertExpired" at bounding box center [95, 264] width 104 height 15
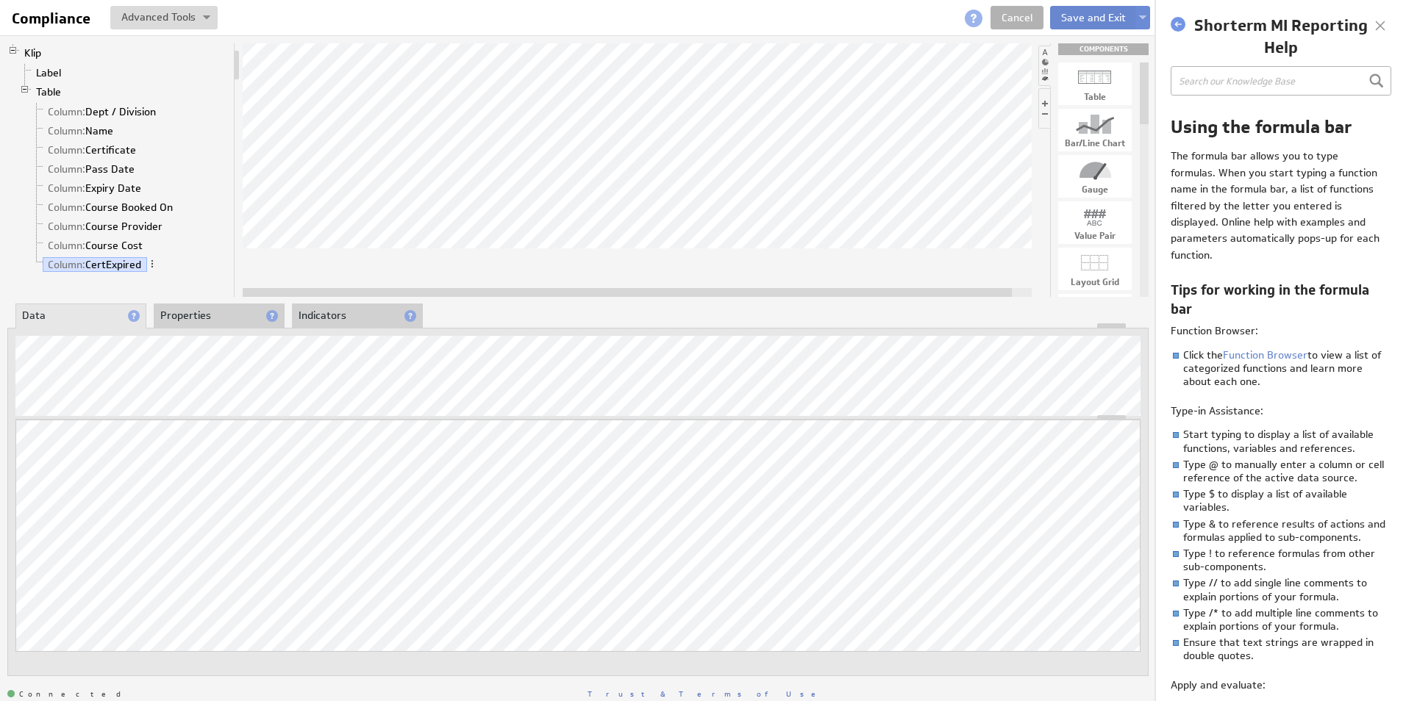
click at [1106, 18] on button "Save and Exit" at bounding box center [1093, 18] width 87 height 24
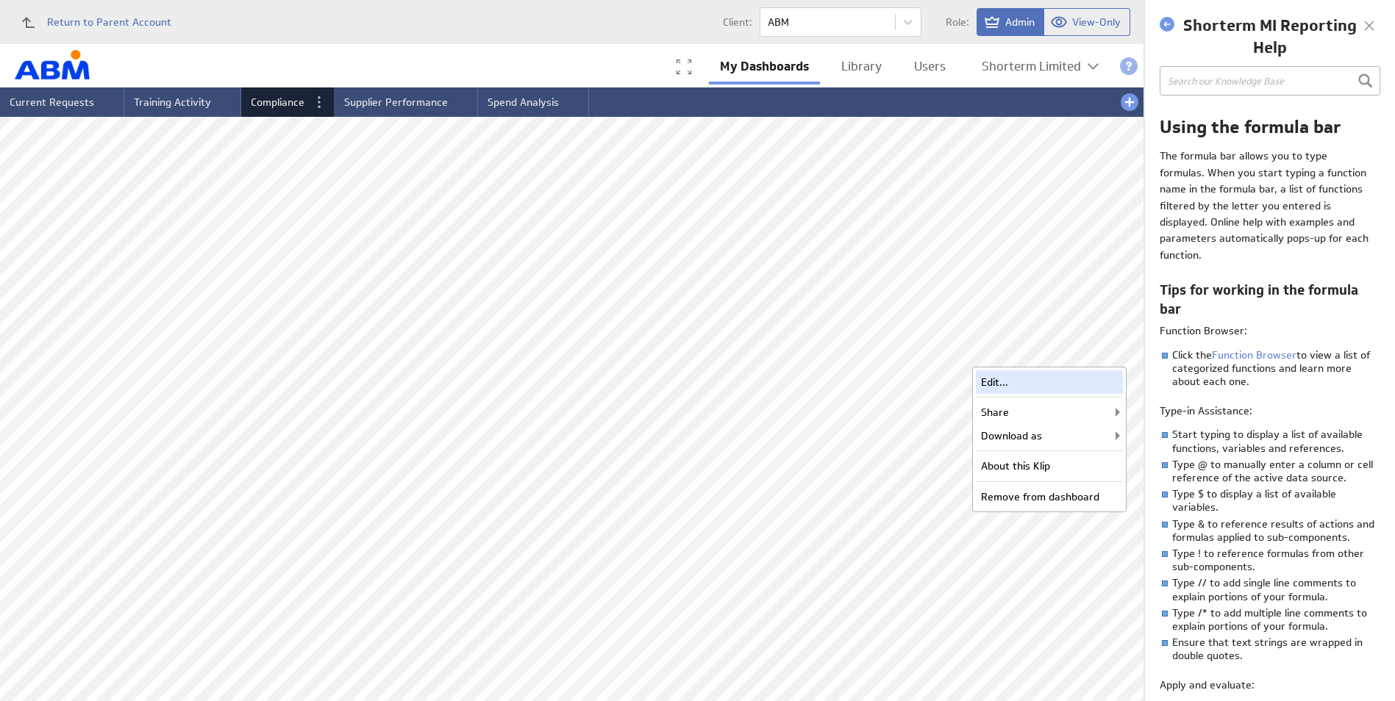
click at [1029, 381] on div "Edit..." at bounding box center [1049, 383] width 147 height 24
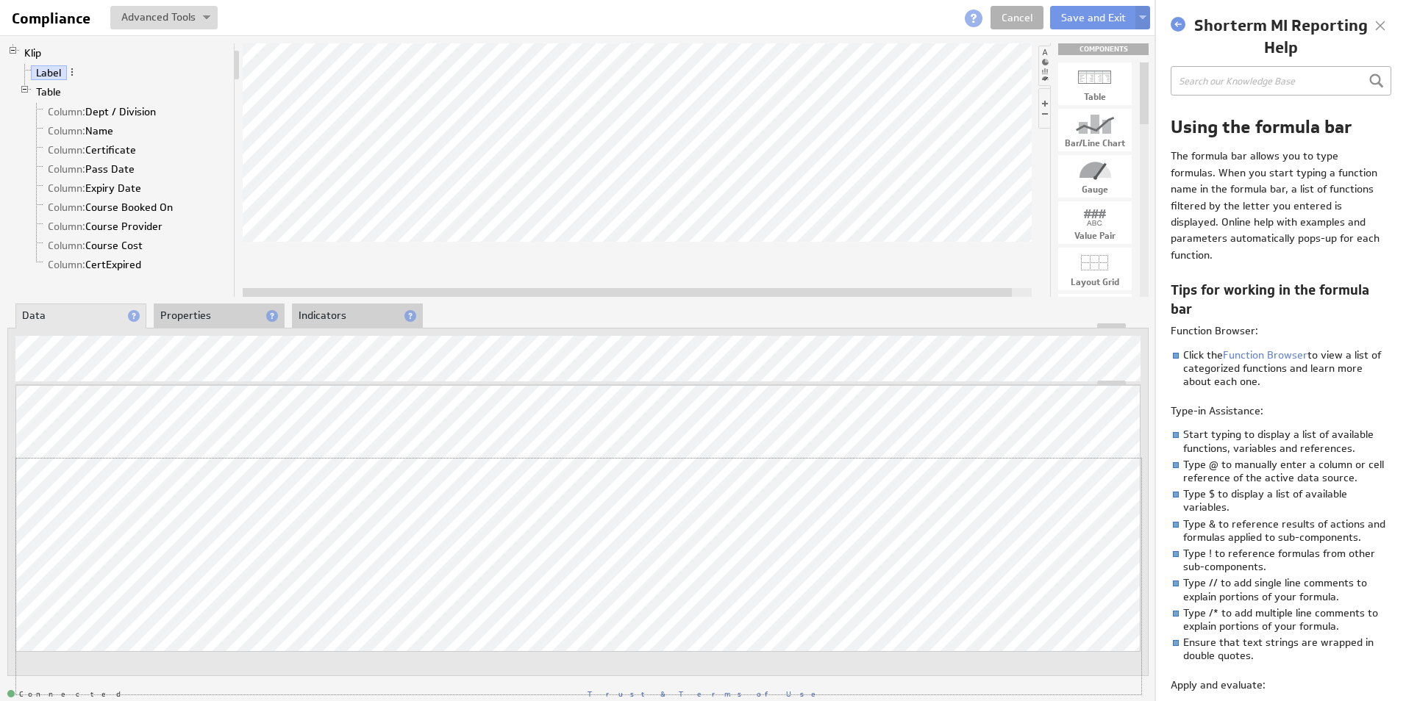
click at [732, 443] on div "Updating... Select a Function ARRAY DATE SELECT SLICE SUM Data Manipulation Log…" at bounding box center [577, 539] width 1125 height 309
click at [79, 106] on span "Column:" at bounding box center [66, 111] width 37 height 13
click at [1102, 14] on button "Save and Exit" at bounding box center [1093, 18] width 87 height 24
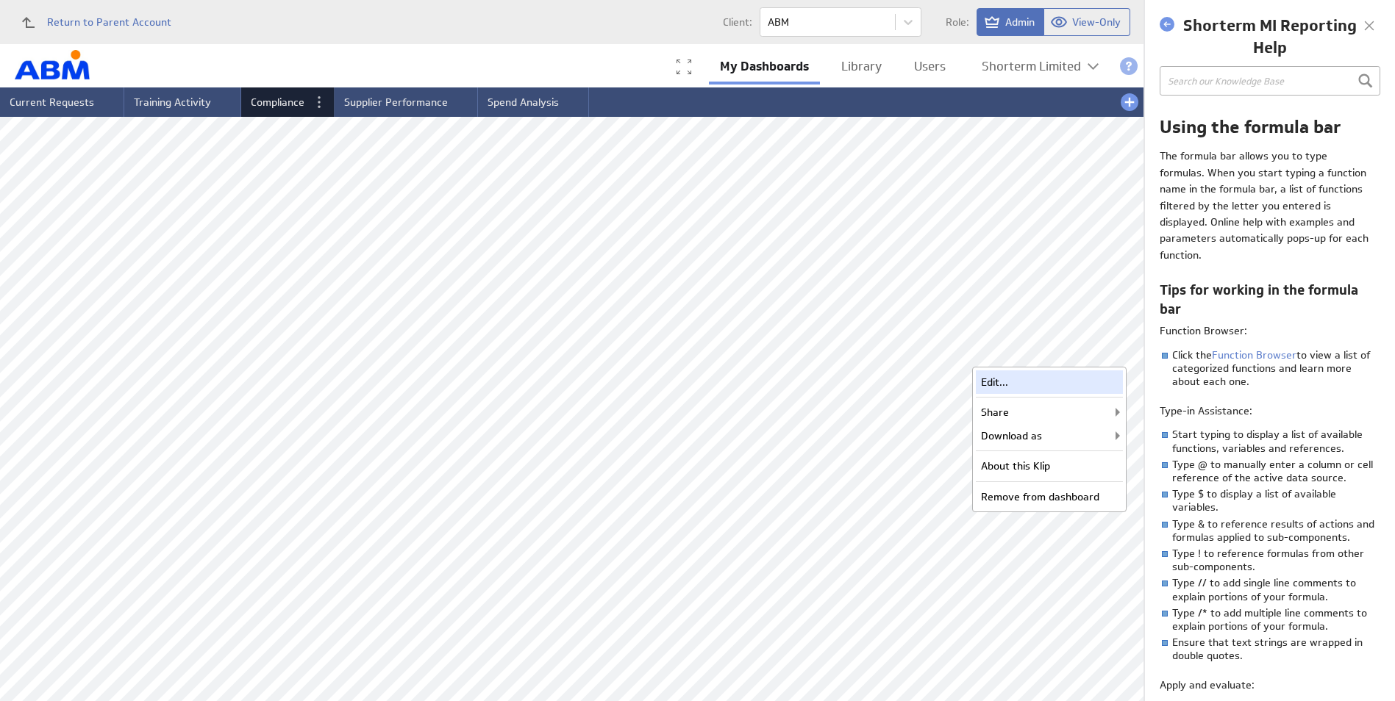
click at [1070, 382] on div "Edit..." at bounding box center [1049, 383] width 147 height 24
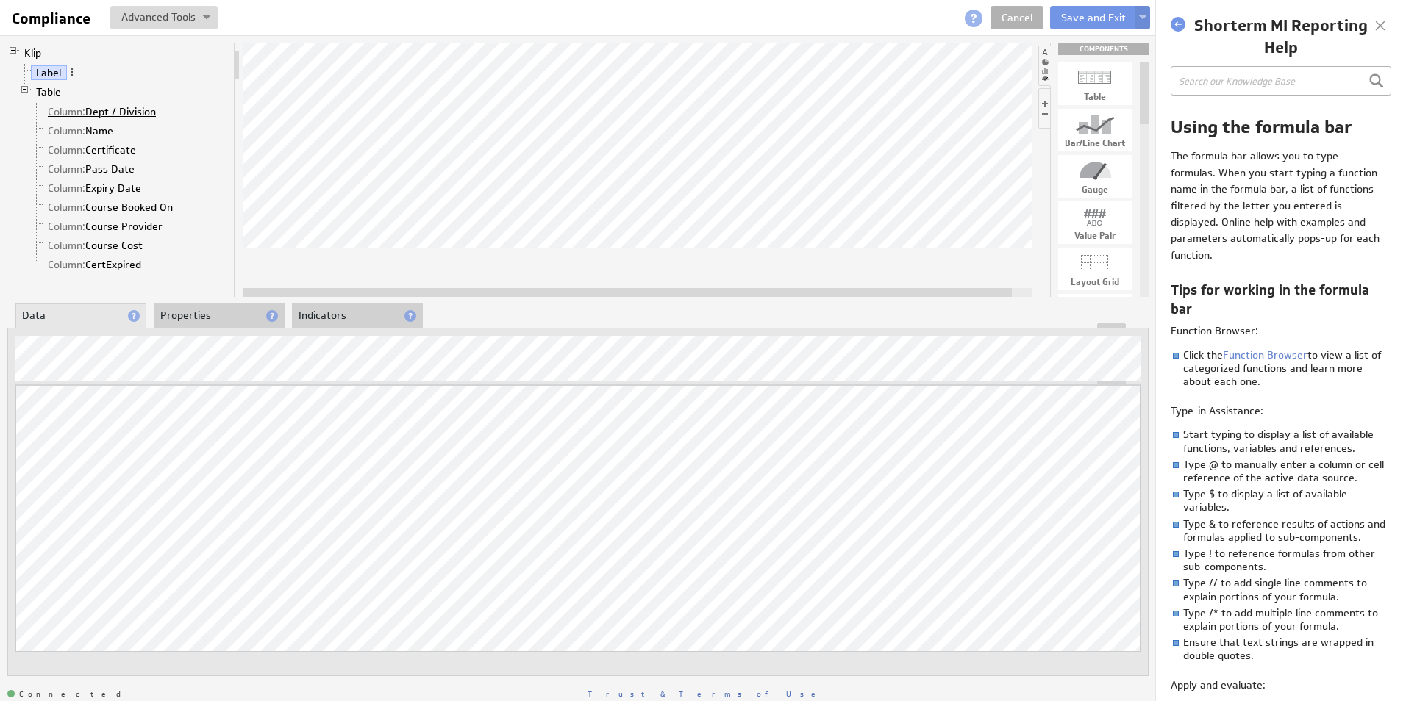
click at [123, 110] on link "Column: Dept / Division" at bounding box center [102, 111] width 119 height 15
click at [107, 132] on link "Column: Name" at bounding box center [81, 131] width 76 height 15
click at [1100, 13] on button "Save and Exit" at bounding box center [1093, 18] width 87 height 24
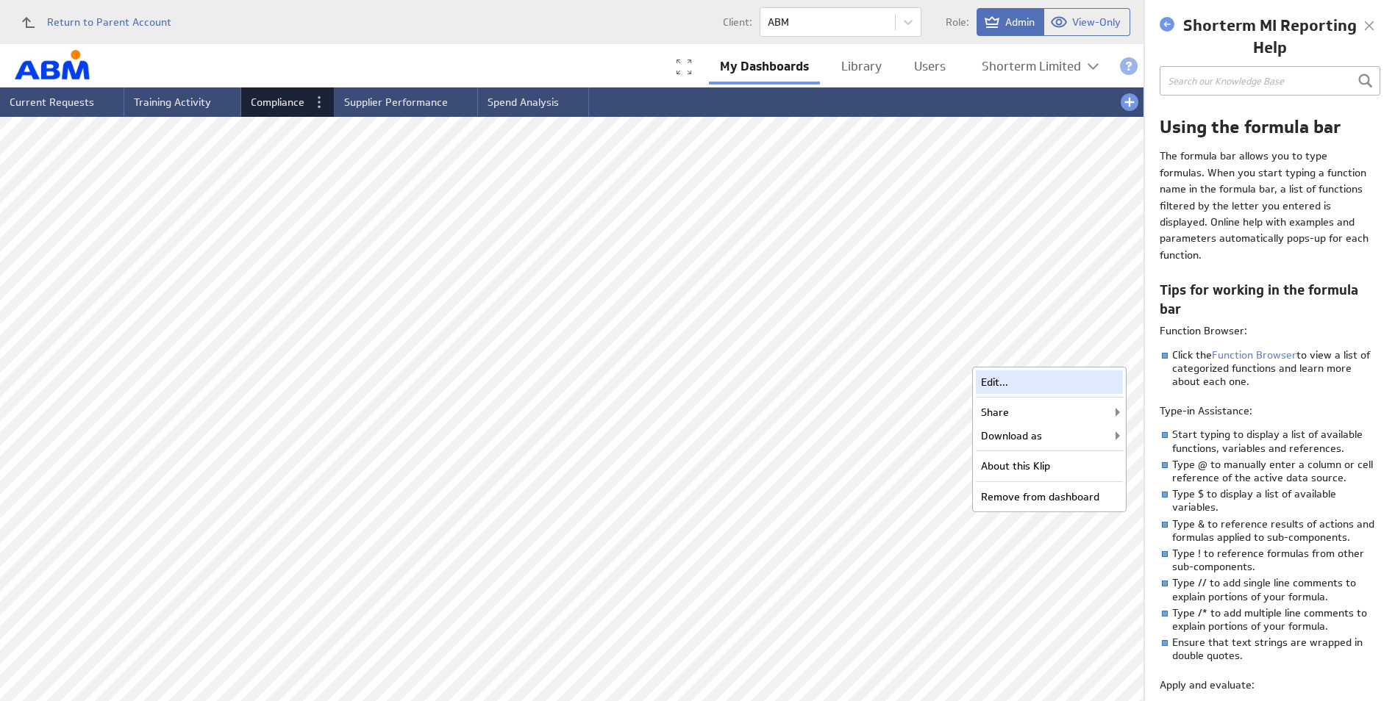
click at [1059, 386] on div "Edit..." at bounding box center [1049, 383] width 147 height 24
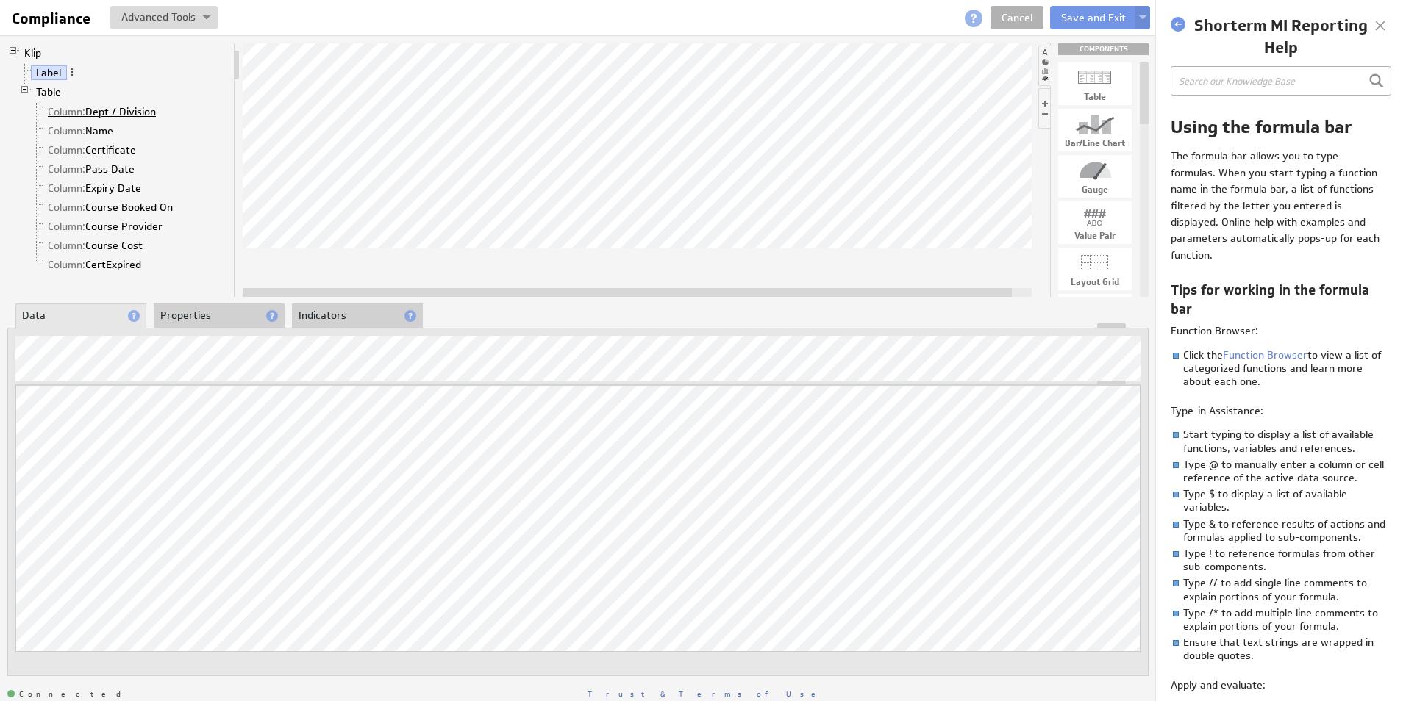
click at [123, 113] on link "Column: Dept / Division" at bounding box center [102, 111] width 119 height 15
click at [899, 416] on div "Updating... Select a Function ARRAY DATE SELECT SLICE SUM Data Manipulation Log…" at bounding box center [577, 539] width 1125 height 309
click at [180, 312] on li "Properties" at bounding box center [219, 316] width 131 height 25
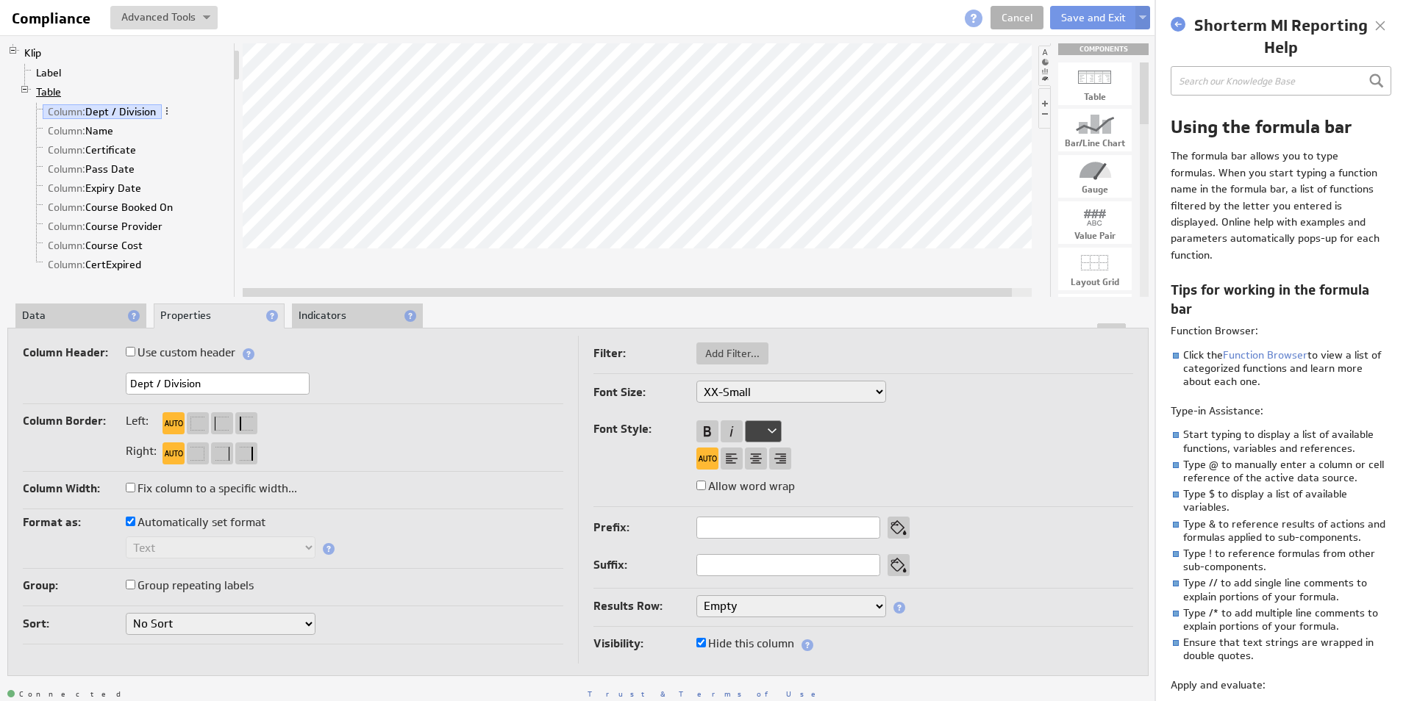
click at [44, 90] on link "Table" at bounding box center [49, 92] width 36 height 15
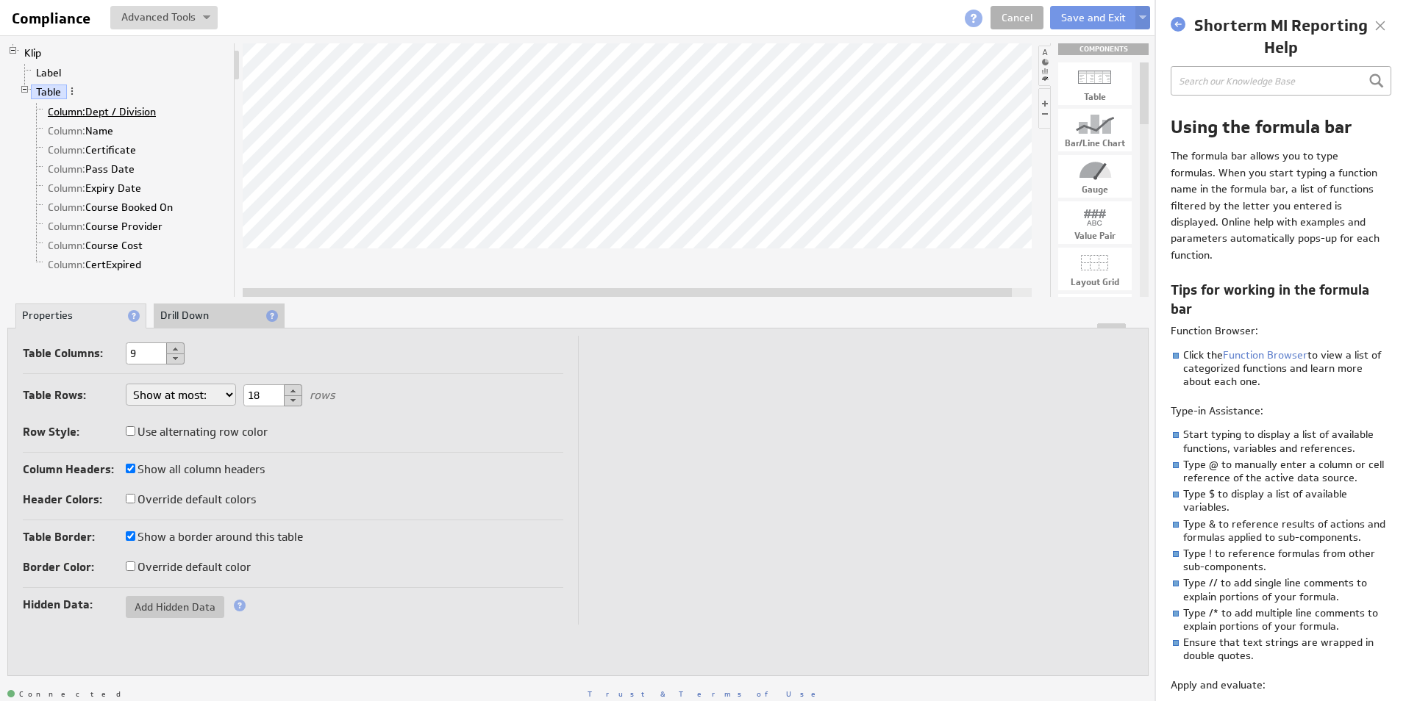
drag, startPoint x: 44, startPoint y: 90, endPoint x: 76, endPoint y: 107, distance: 36.8
click at [76, 107] on span "Column:" at bounding box center [66, 111] width 37 height 13
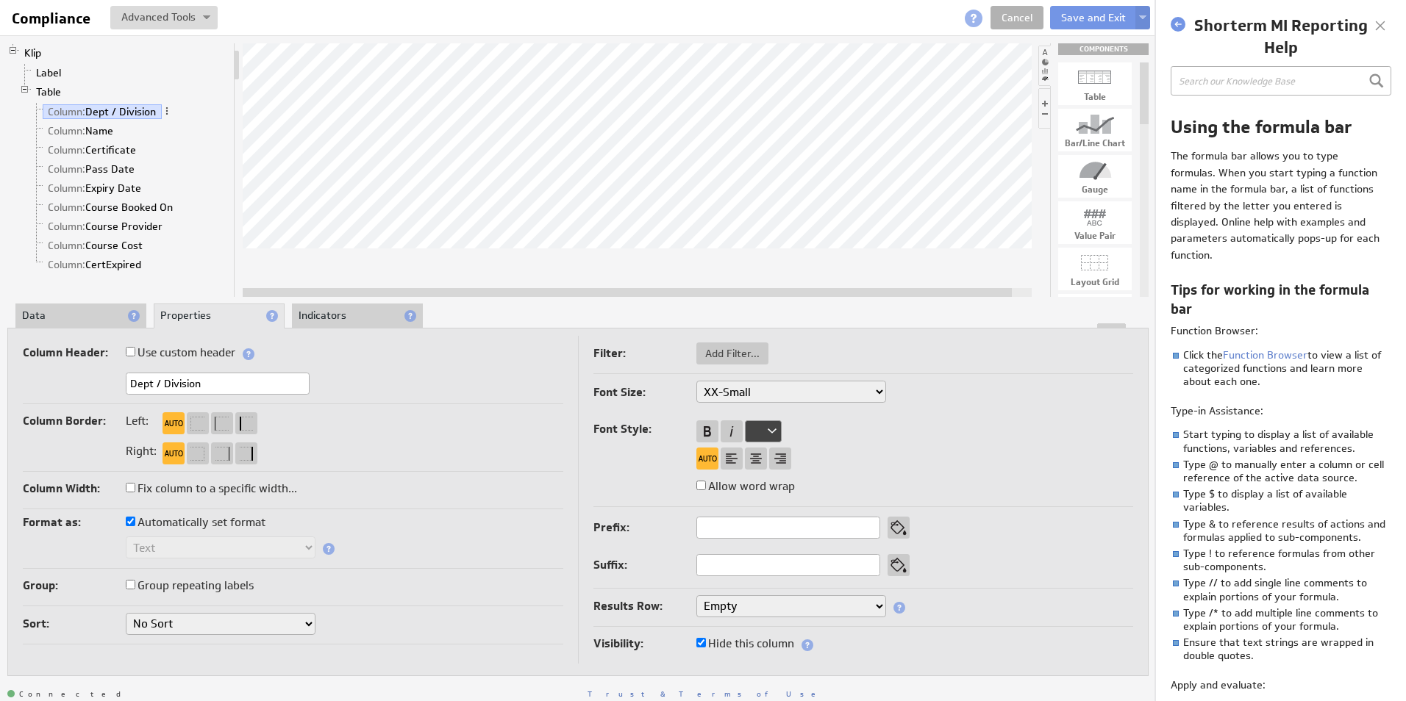
click at [74, 315] on li "Data" at bounding box center [80, 316] width 131 height 25
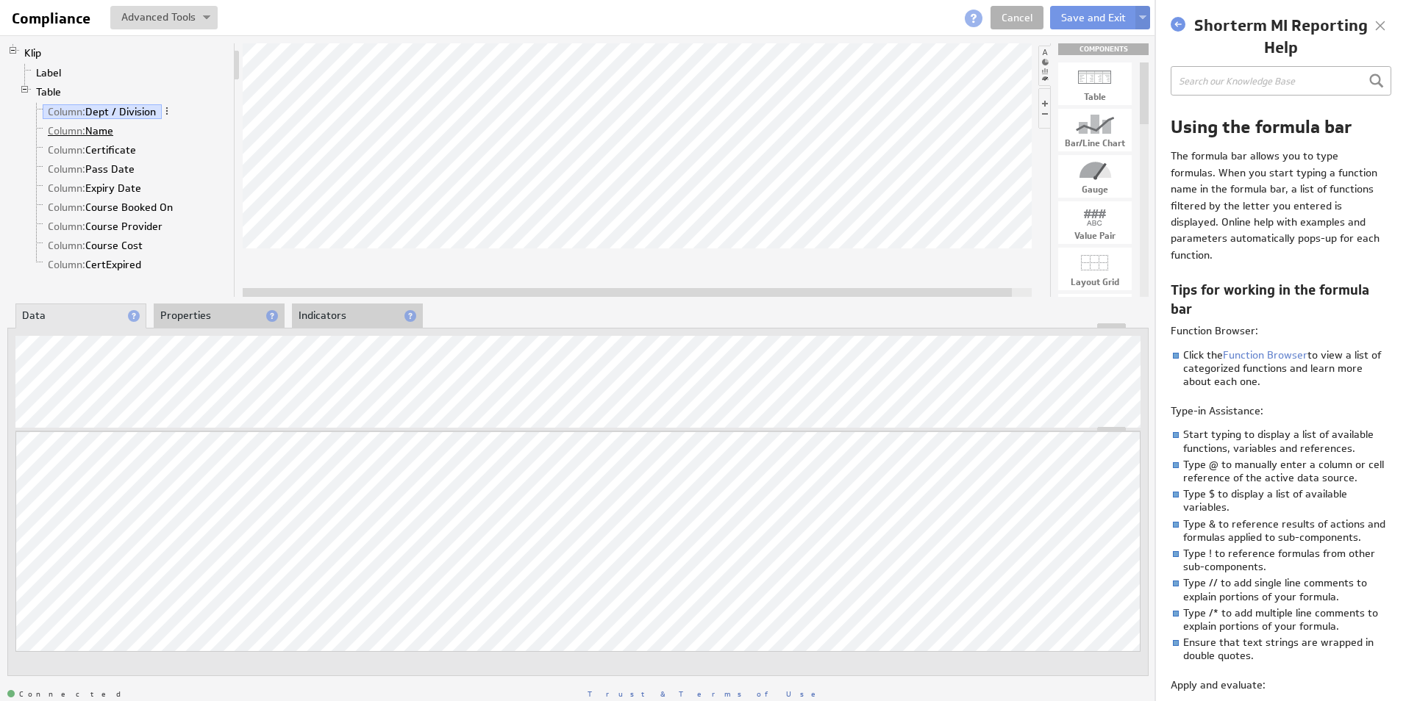
click at [93, 132] on link "Column: Name" at bounding box center [81, 131] width 76 height 15
click at [1373, 23] on div at bounding box center [1380, 26] width 22 height 22
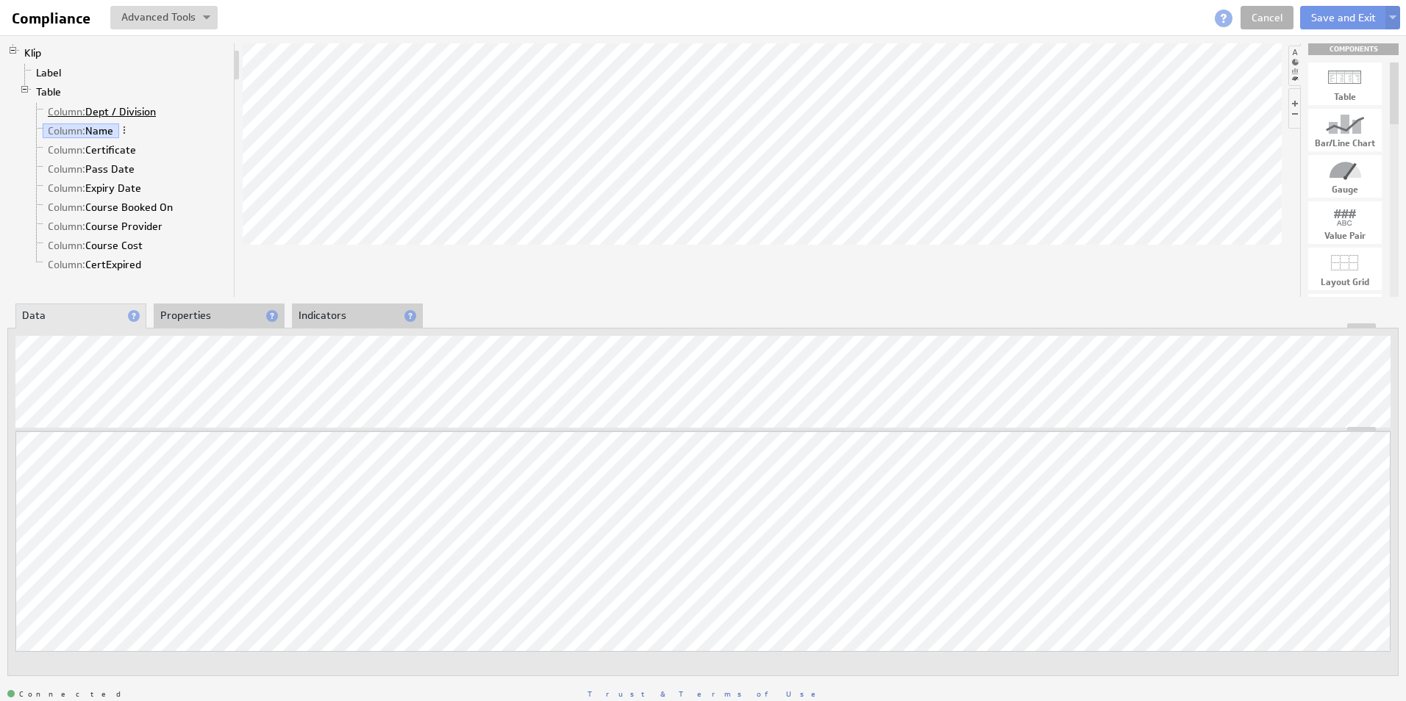
click at [90, 110] on link "Column: Dept / Division" at bounding box center [102, 111] width 119 height 15
click at [92, 126] on link "Column: Name" at bounding box center [81, 131] width 76 height 15
click at [124, 146] on link "Column: Certificate" at bounding box center [92, 150] width 99 height 15
click at [115, 168] on link "Column: Pass Date" at bounding box center [92, 169] width 98 height 15
click at [121, 187] on link "Column: Expiry Date" at bounding box center [95, 188] width 104 height 15
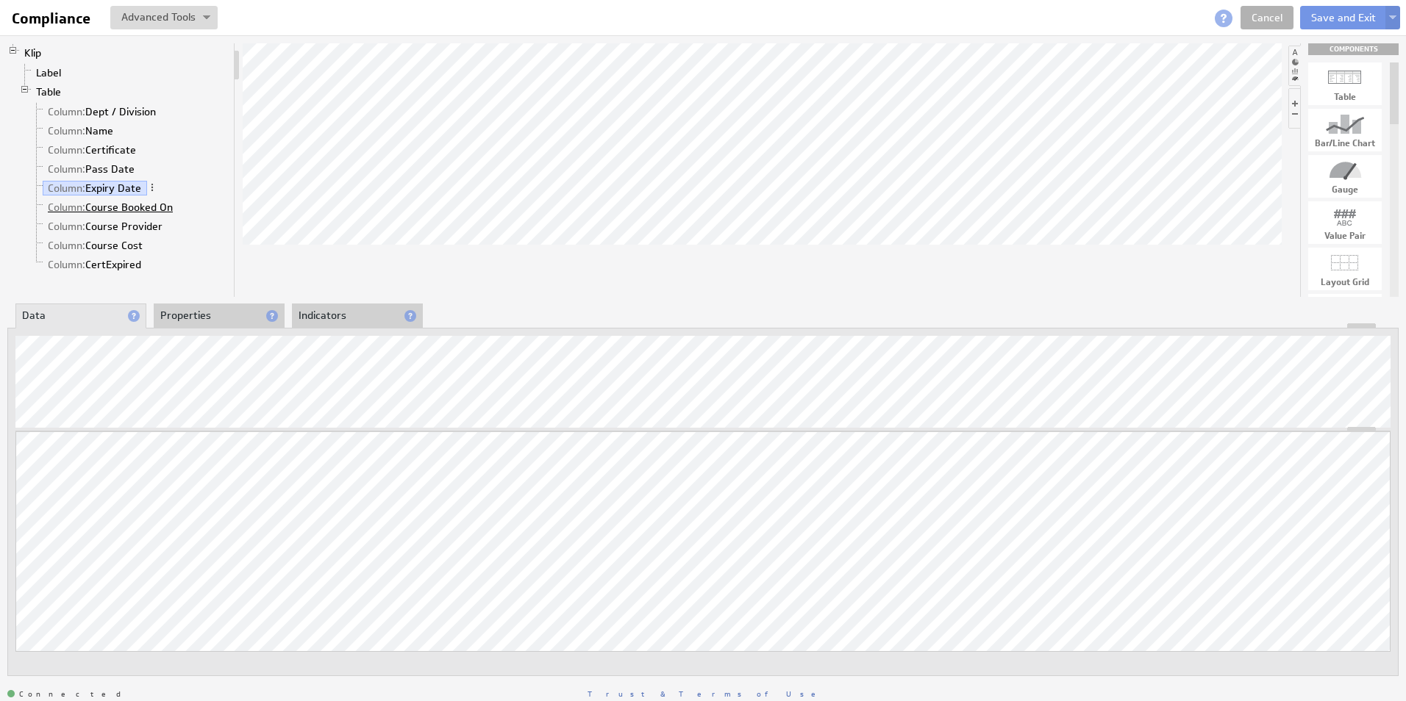
click at [121, 204] on link "Column: Course Booked On" at bounding box center [111, 207] width 136 height 15
click at [129, 227] on link "Column: Course Provider" at bounding box center [106, 226] width 126 height 15
click at [131, 246] on link "Column: Course Cost" at bounding box center [96, 245] width 106 height 15
click at [119, 263] on link "Column: CertExpired" at bounding box center [95, 264] width 104 height 15
click at [1337, 15] on button "Save and Exit" at bounding box center [1343, 18] width 87 height 24
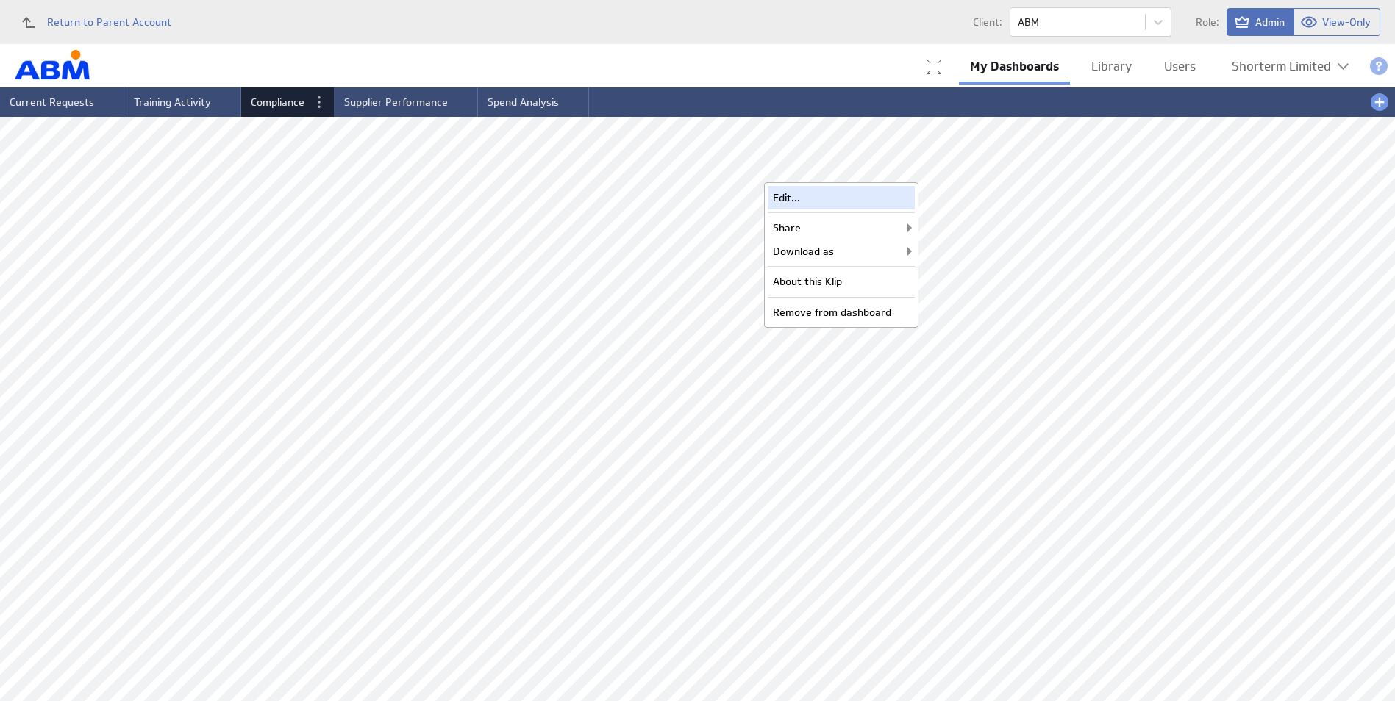
click at [779, 195] on div "Edit..." at bounding box center [841, 198] width 147 height 24
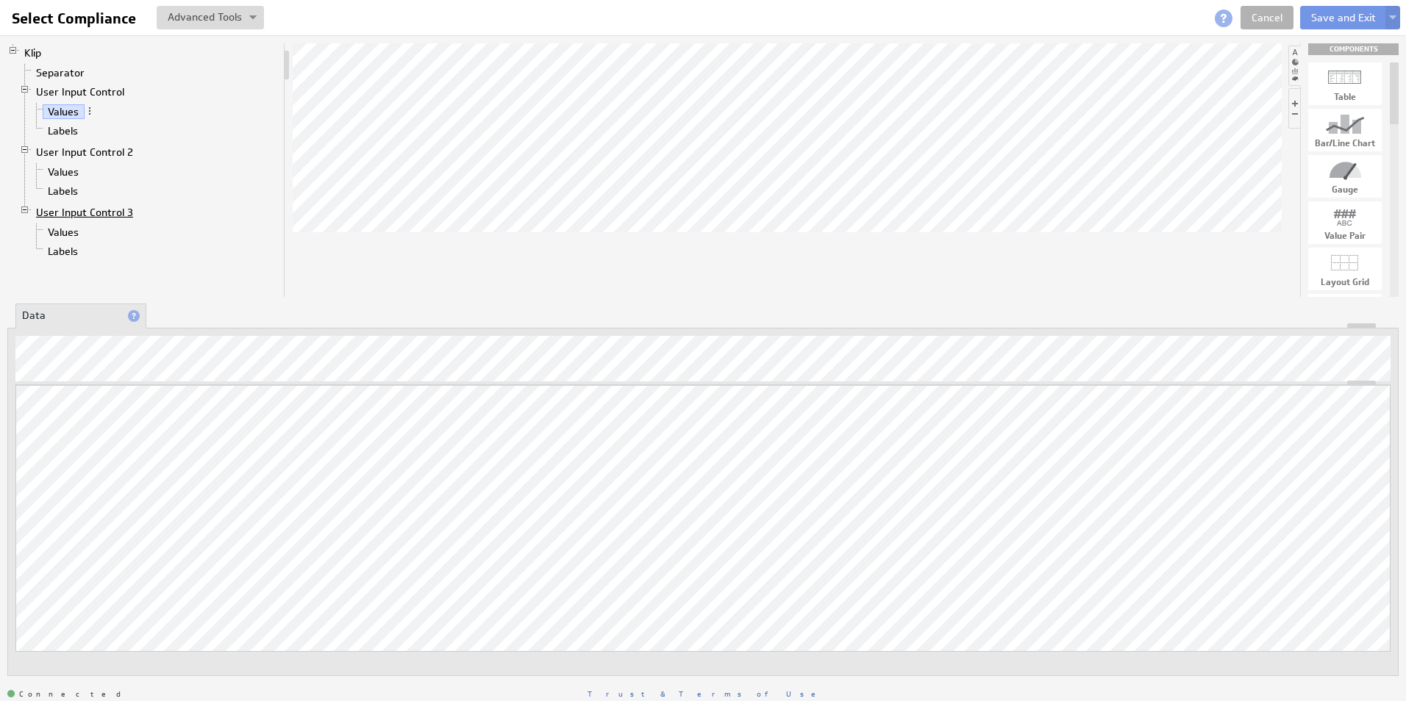
click at [85, 213] on link "User Input Control 3" at bounding box center [85, 212] width 108 height 15
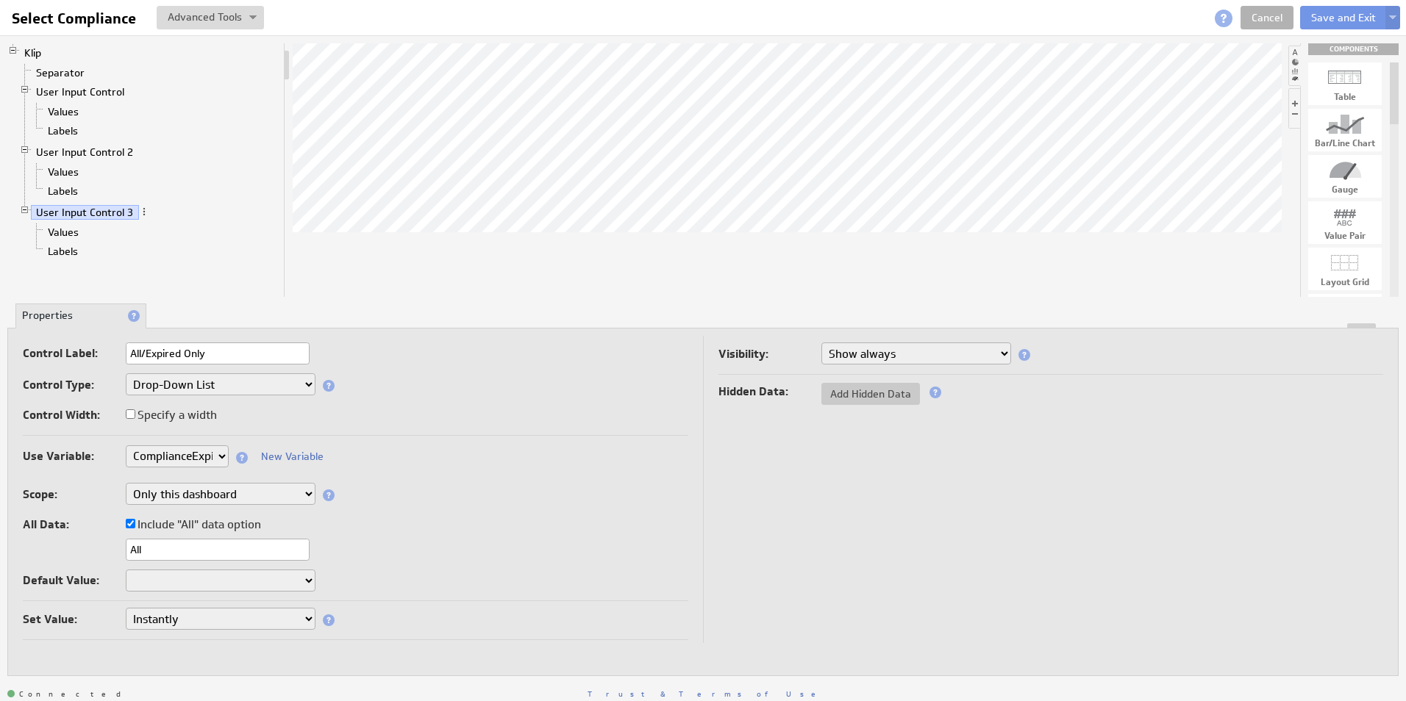
click at [892, 358] on select "Show always Hide always" at bounding box center [916, 354] width 190 height 22
select select "hidden"
click at [1326, 13] on button "Save and Exit" at bounding box center [1343, 18] width 87 height 24
